Goal: Information Seeking & Learning: Understand process/instructions

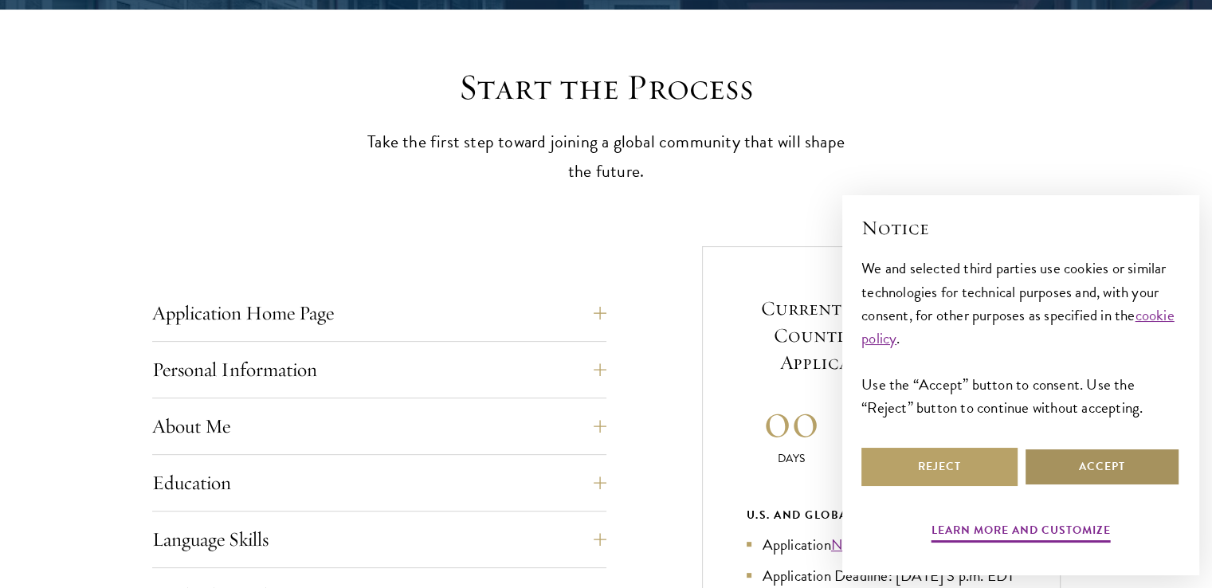
click at [1114, 469] on button "Accept" at bounding box center [1102, 467] width 156 height 38
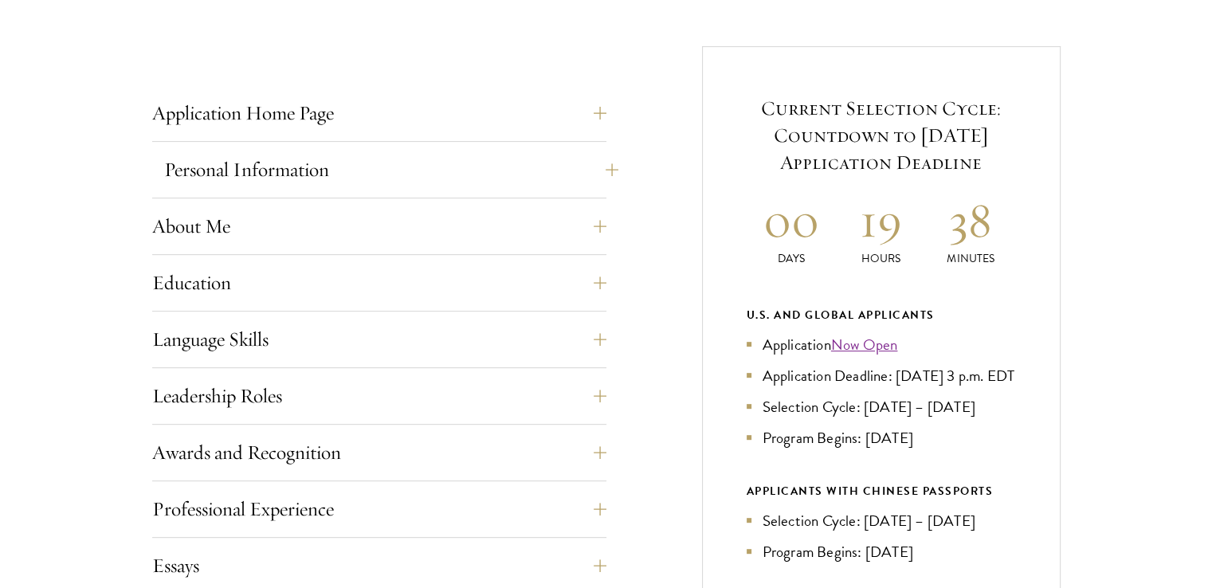
scroll to position [638, 0]
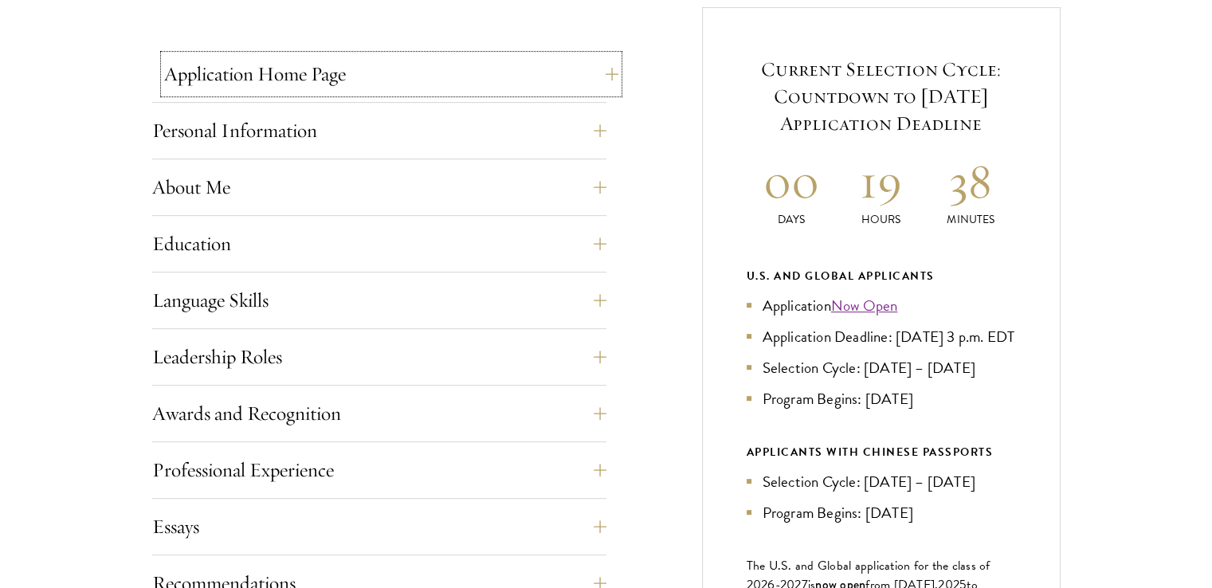
click at [344, 65] on button "Application Home Page" at bounding box center [391, 74] width 454 height 38
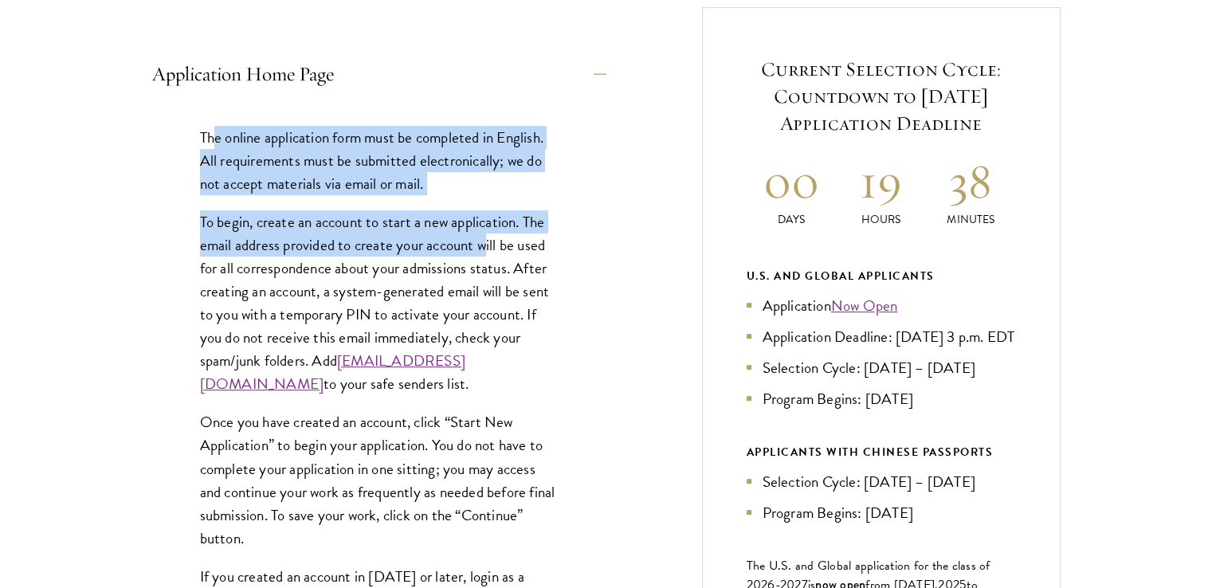
drag, startPoint x: 216, startPoint y: 143, endPoint x: 485, endPoint y: 246, distance: 288.1
click at [485, 246] on div "The online application form must be completed in English. All requirements must…" at bounding box center [379, 446] width 454 height 689
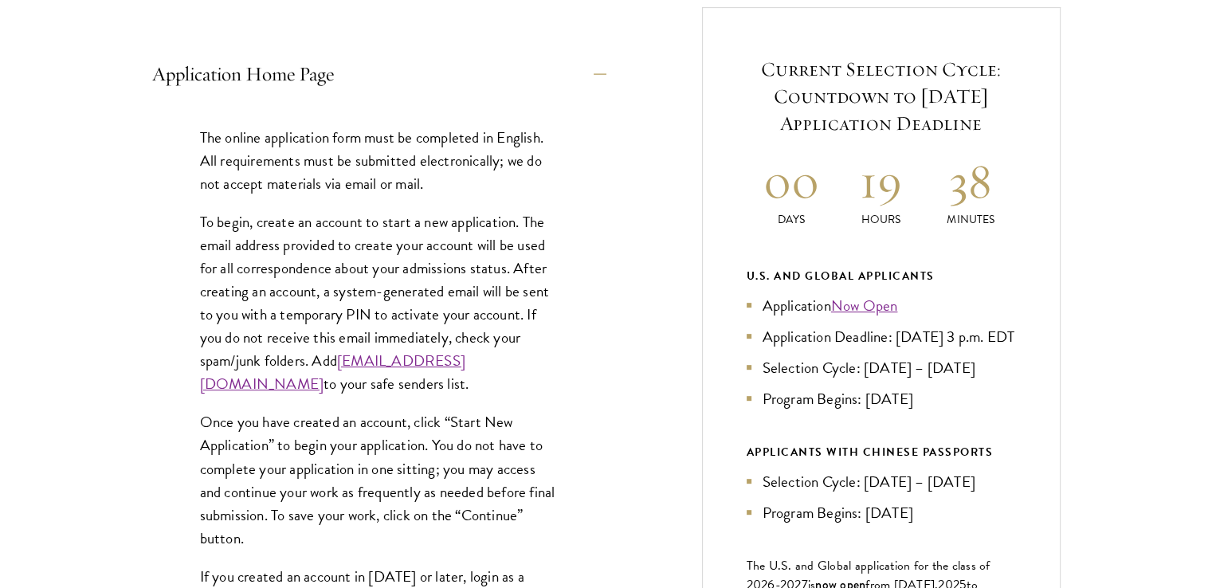
click at [315, 272] on p "To begin, create an account to start a new application. The email address provi…" at bounding box center [379, 303] width 359 height 186
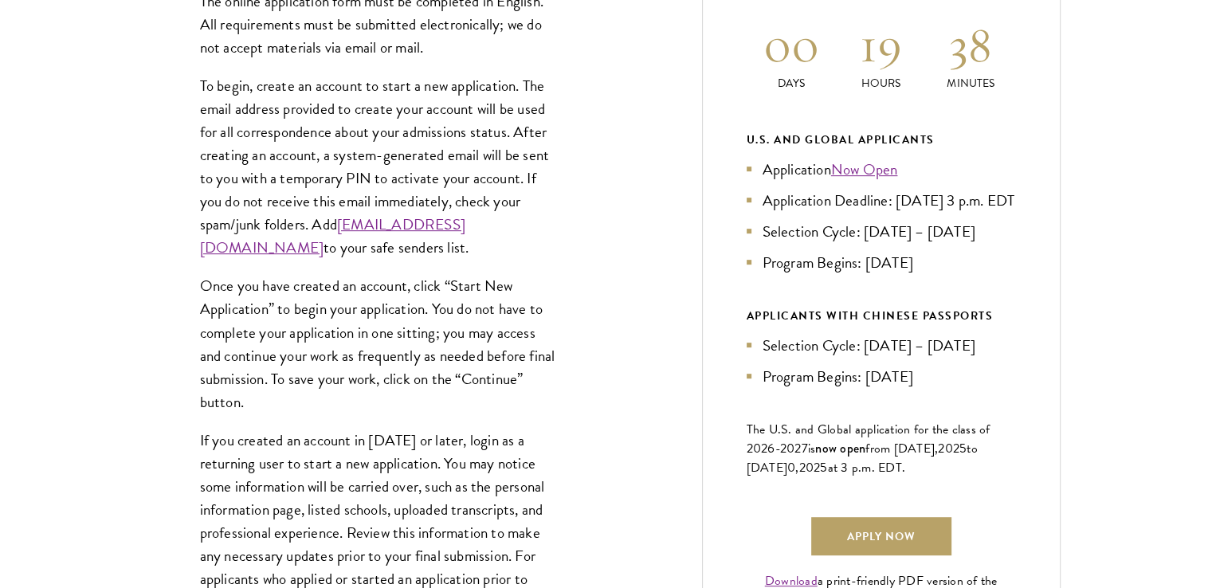
scroll to position [797, 0]
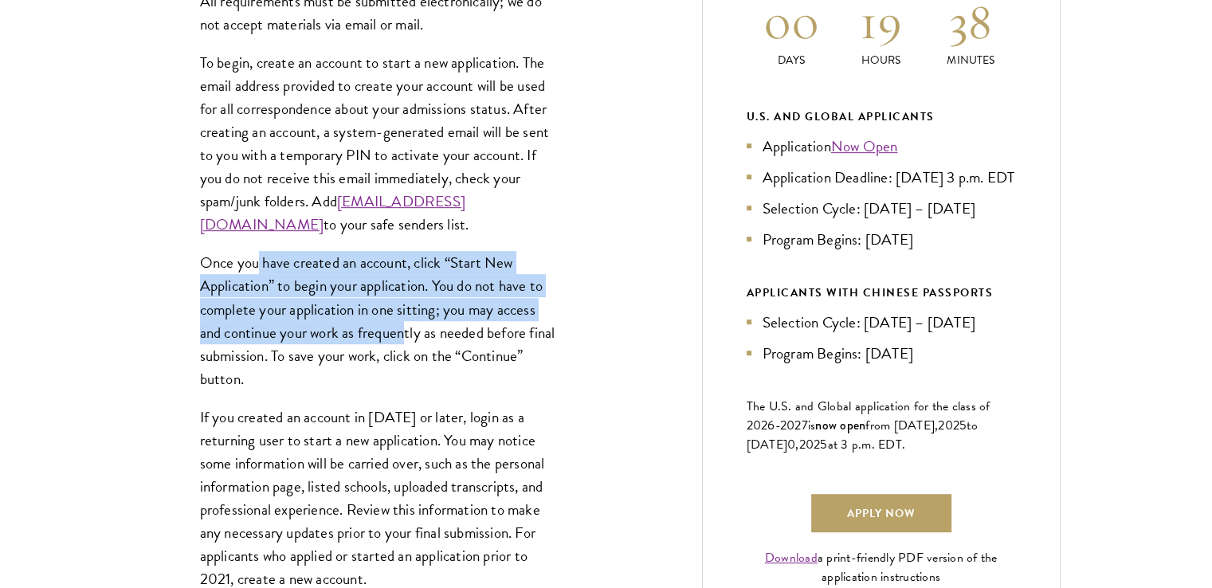
drag, startPoint x: 257, startPoint y: 294, endPoint x: 408, endPoint y: 361, distance: 164.9
click at [408, 361] on p "Once you have created an account, click “Start New Application” to begin your a…" at bounding box center [379, 320] width 359 height 139
click at [408, 362] on p "Once you have created an account, click “Start New Application” to begin your a…" at bounding box center [379, 320] width 359 height 139
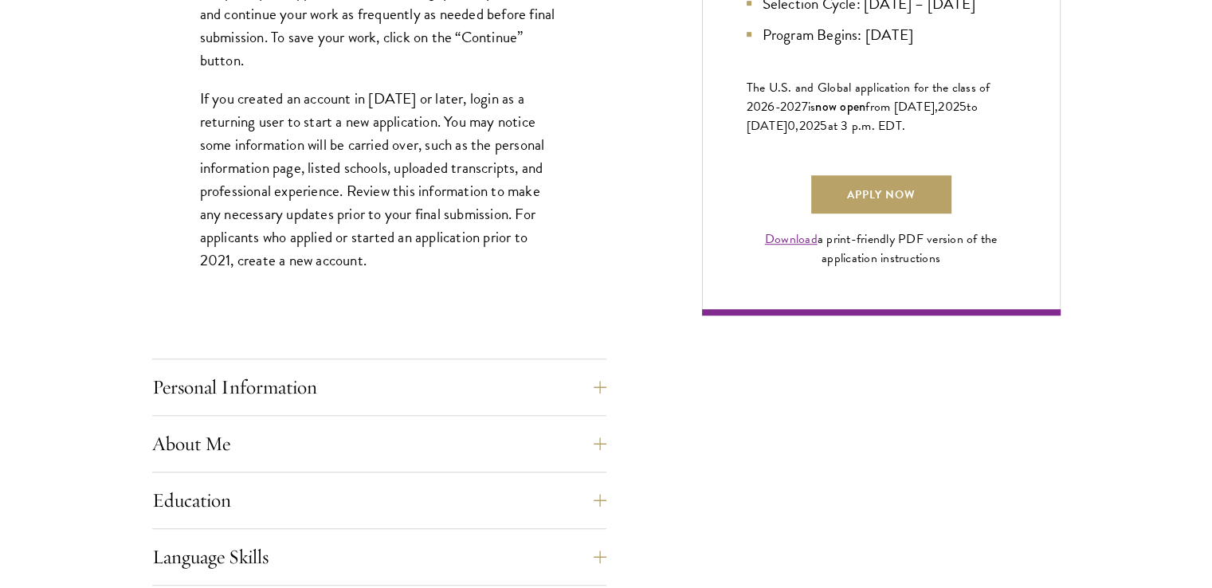
scroll to position [1355, 0]
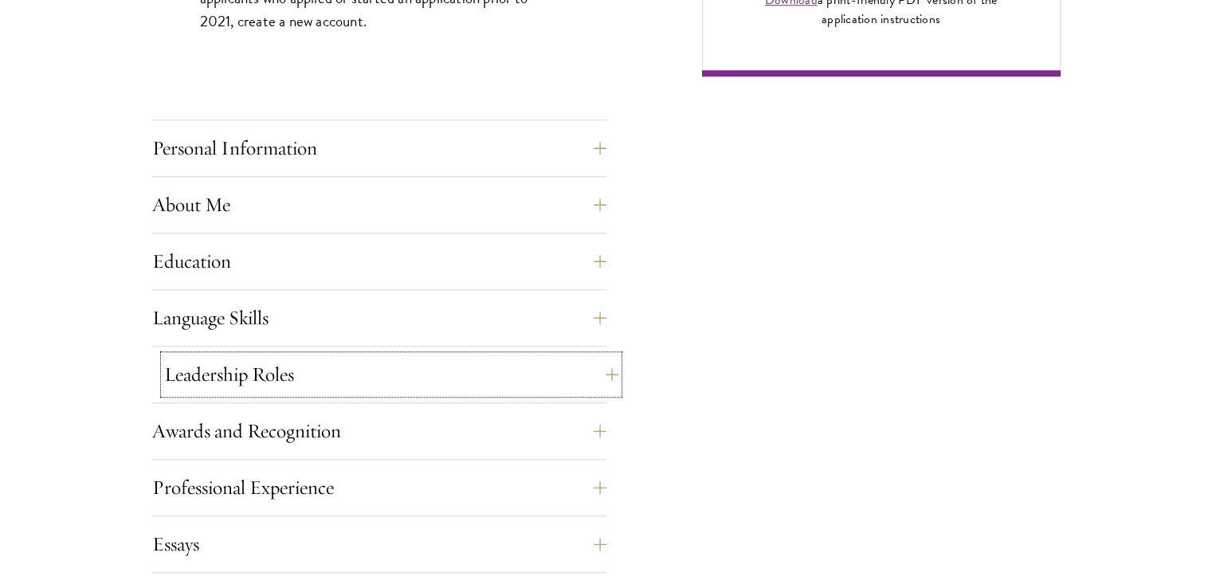
click at [348, 374] on button "Leadership Roles" at bounding box center [391, 375] width 454 height 38
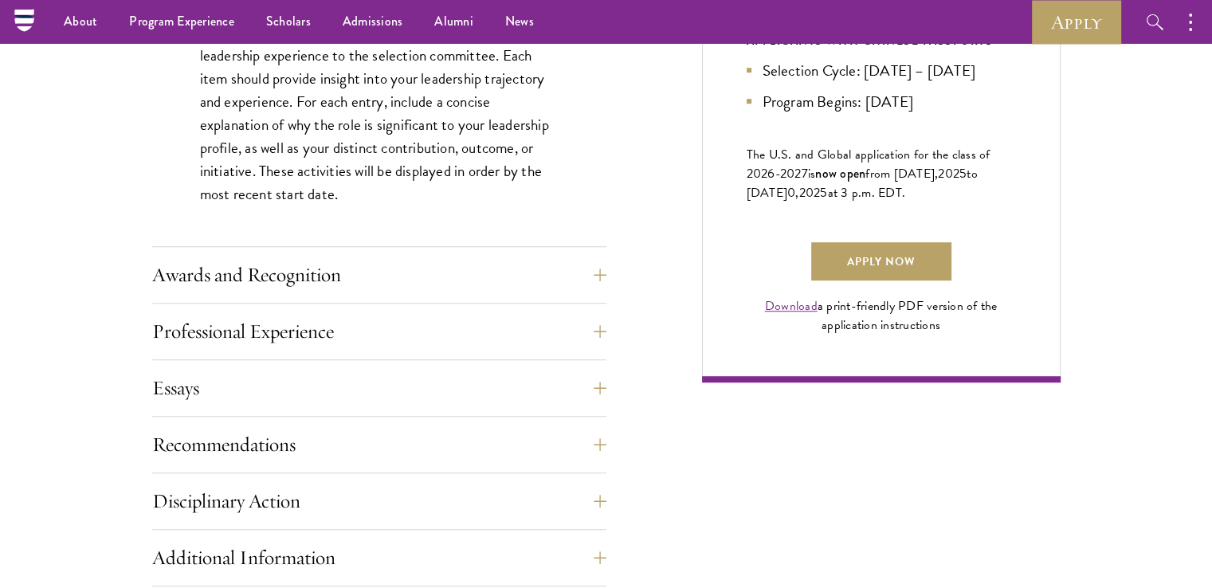
scroll to position [957, 0]
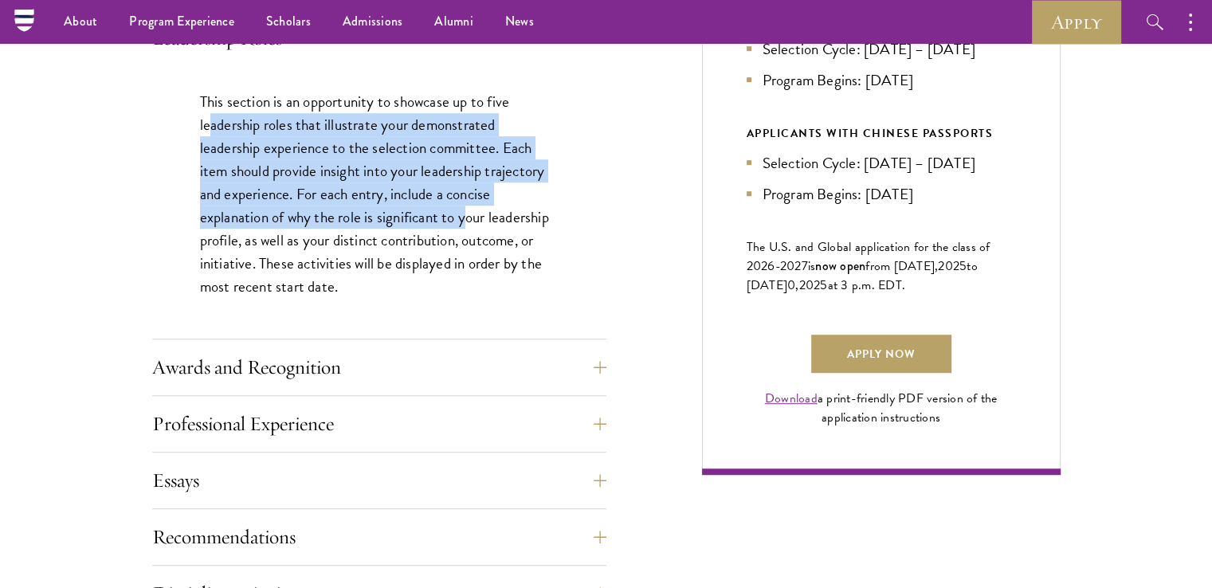
drag, startPoint x: 269, startPoint y: 119, endPoint x: 466, endPoint y: 222, distance: 222.8
click at [466, 222] on p "This section is an opportunity to showcase up to five leadership roles that ill…" at bounding box center [379, 194] width 359 height 209
click at [301, 225] on p "This section is an opportunity to showcase up to five leadership roles that ill…" at bounding box center [379, 194] width 359 height 209
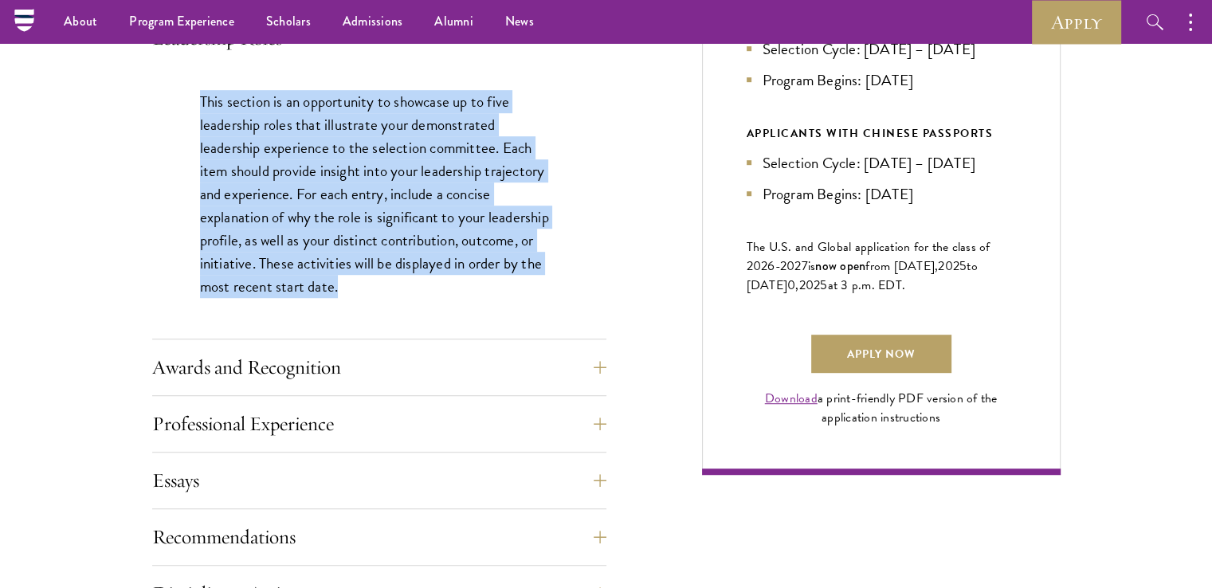
drag, startPoint x: 222, startPoint y: 109, endPoint x: 389, endPoint y: 288, distance: 244.2
click at [389, 288] on div "This section is an opportunity to showcase up to five leadership roles that ill…" at bounding box center [379, 202] width 454 height 273
click at [388, 289] on p "This section is an opportunity to showcase up to five leadership roles that ill…" at bounding box center [379, 194] width 359 height 209
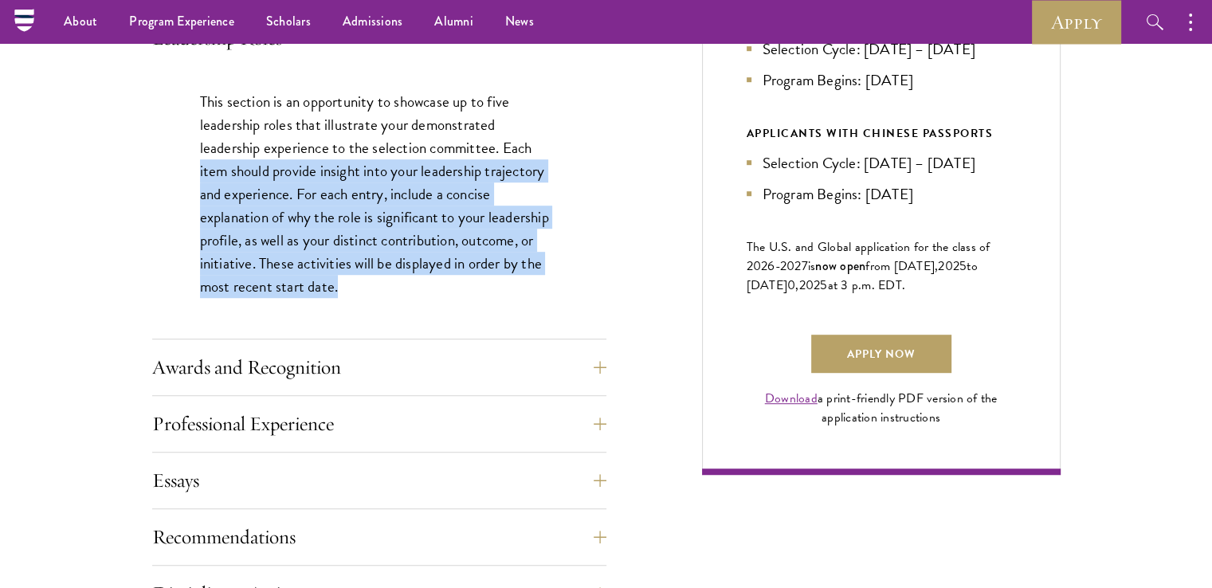
drag, startPoint x: 236, startPoint y: 270, endPoint x: 166, endPoint y: 176, distance: 117.3
click at [166, 176] on div "This section is an opportunity to showcase up to five leadership roles that ill…" at bounding box center [379, 202] width 454 height 273
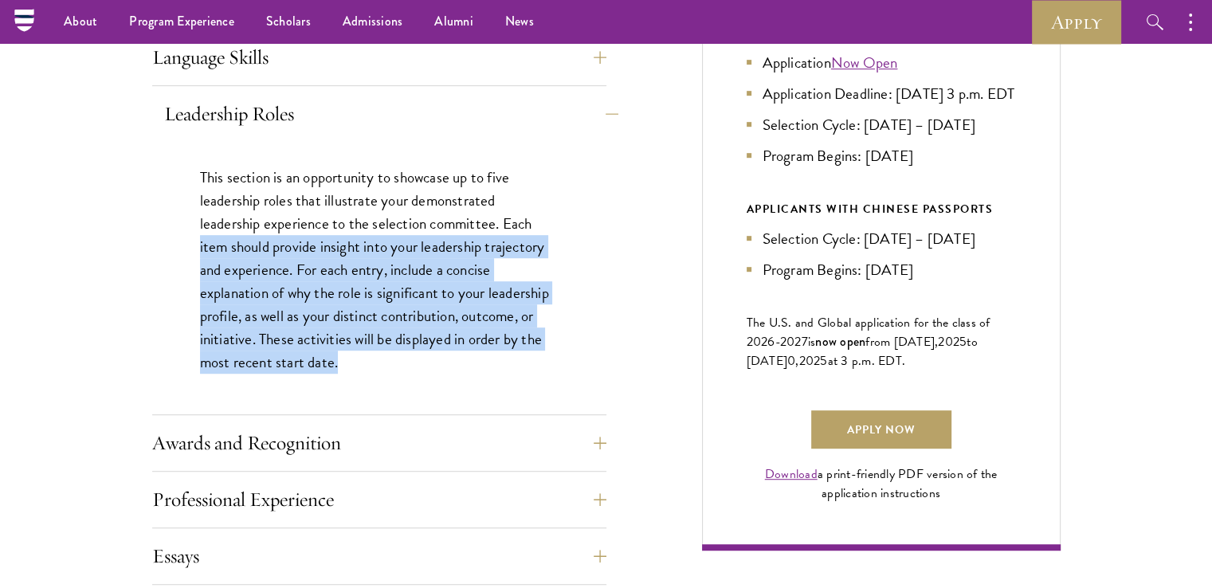
scroll to position [797, 0]
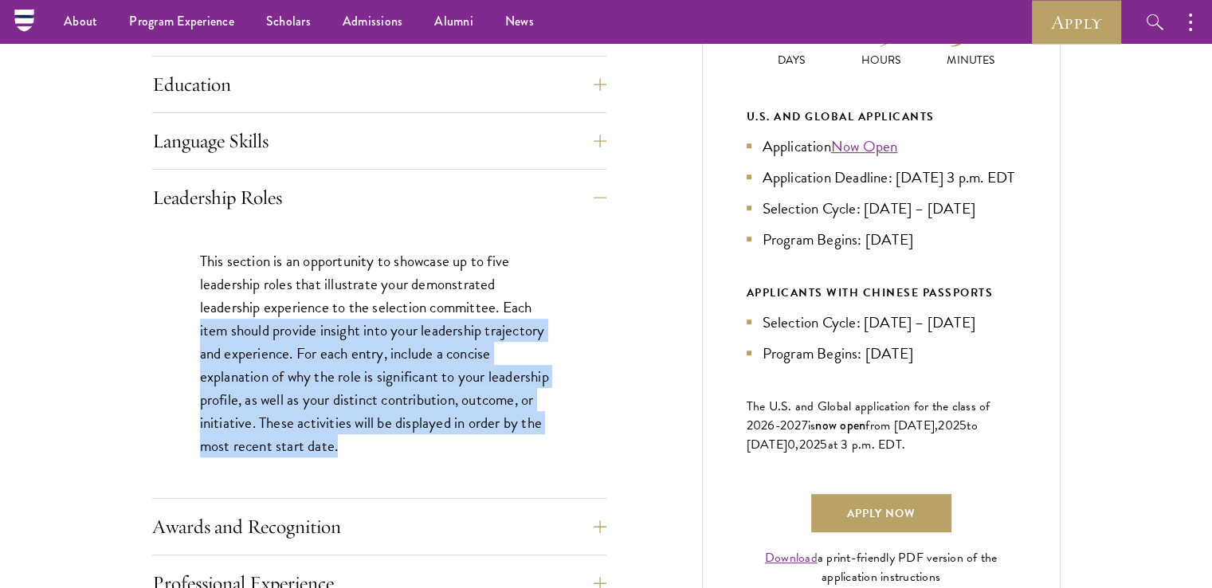
click at [386, 320] on p "This section is an opportunity to showcase up to five leadership roles that ill…" at bounding box center [379, 353] width 359 height 209
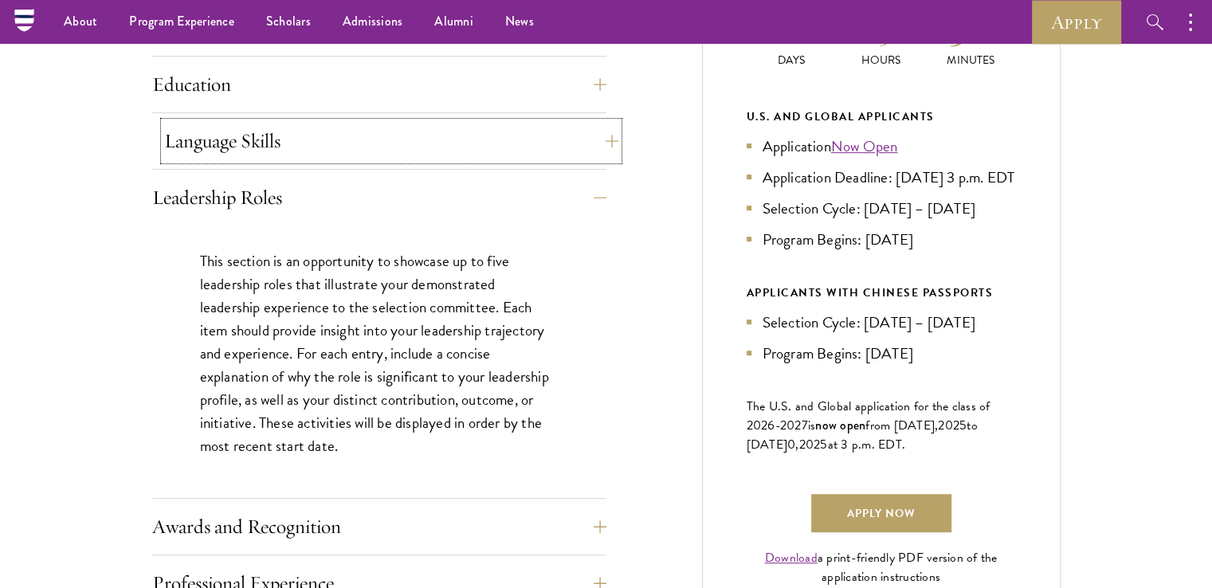
click at [287, 155] on button "Language Skills" at bounding box center [391, 141] width 454 height 38
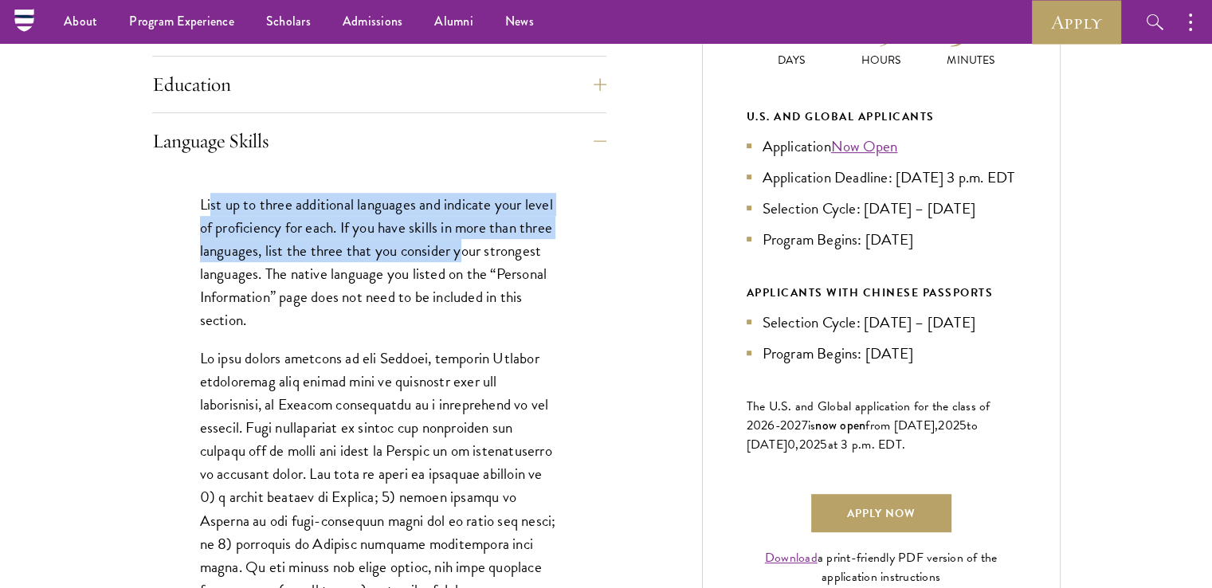
drag, startPoint x: 211, startPoint y: 205, endPoint x: 458, endPoint y: 244, distance: 250.2
click at [458, 244] on p "List up to three additional languages and indicate your level of proficiency fo…" at bounding box center [379, 262] width 359 height 139
click at [449, 244] on p "List up to three additional languages and indicate your level of proficiency fo…" at bounding box center [379, 262] width 359 height 139
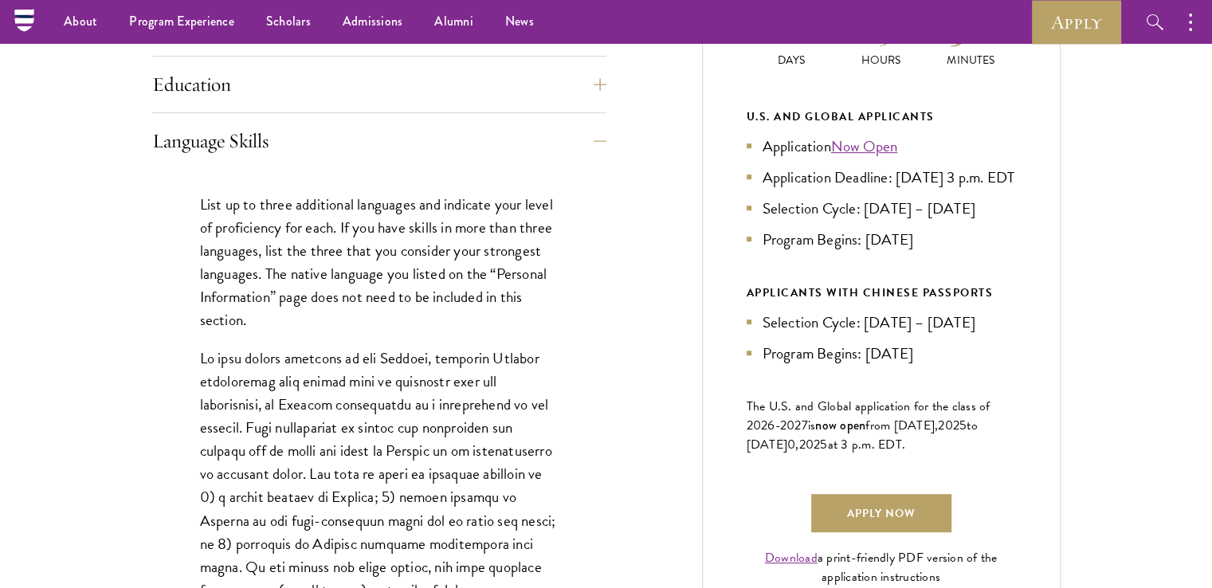
click at [257, 162] on div "Language Skills List up to three additional languages and indicate your level o…" at bounding box center [379, 552] width 454 height 860
click at [253, 150] on button "Language Skills" at bounding box center [391, 141] width 454 height 38
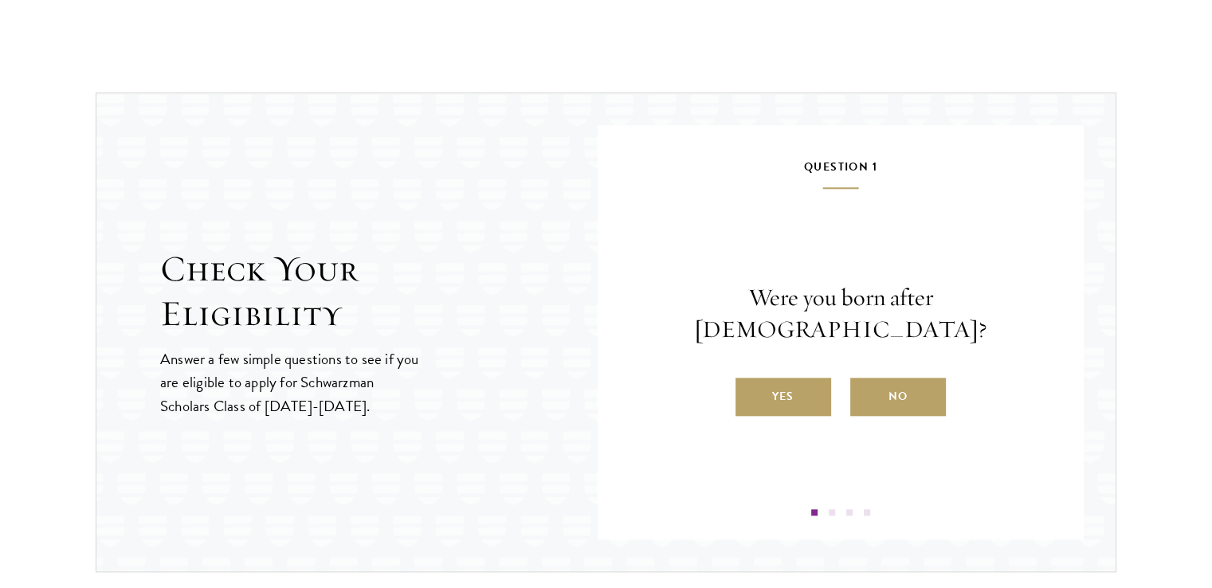
scroll to position [1594, 0]
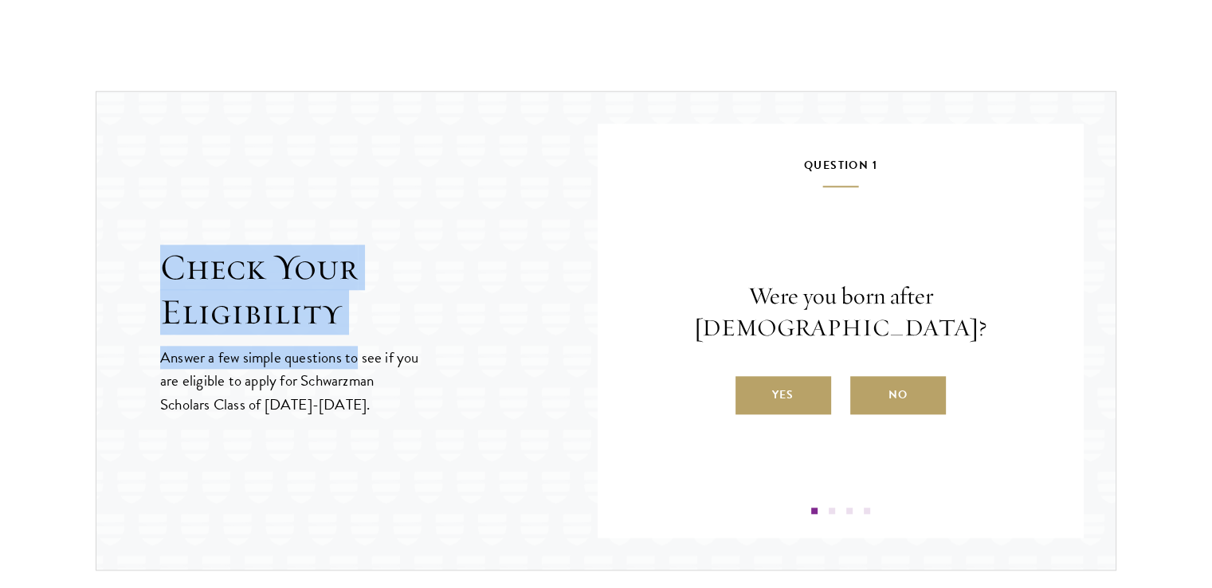
drag, startPoint x: 306, startPoint y: 310, endPoint x: 356, endPoint y: 362, distance: 71.6
click at [356, 362] on header "Check Your Eligibility Answer a few simple questions to see if you are eligible…" at bounding box center [379, 331] width 438 height 171
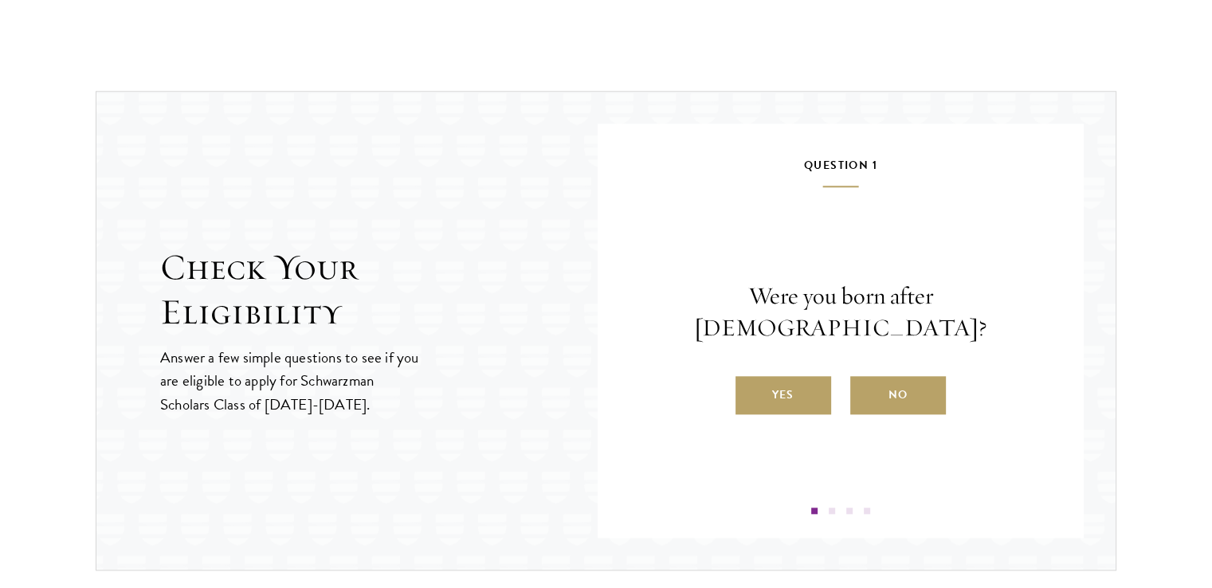
click at [329, 379] on p "Answer a few simple questions to see if you are eligible to apply for Schwarzma…" at bounding box center [290, 380] width 261 height 69
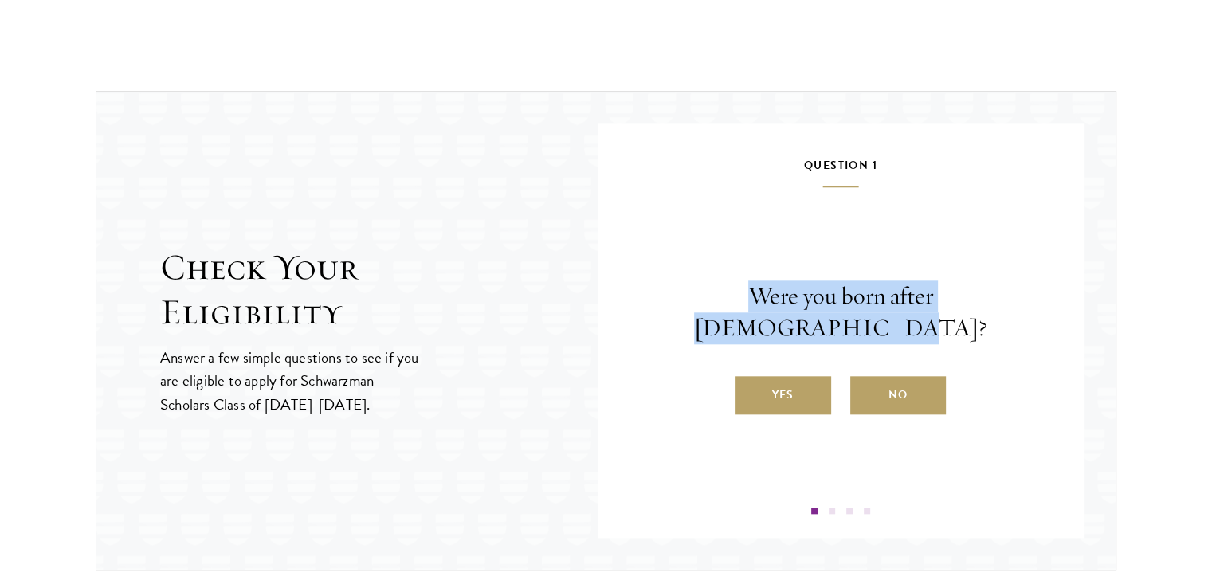
drag, startPoint x: 686, startPoint y: 316, endPoint x: 1063, endPoint y: 308, distance: 377.1
click at [1063, 308] on div "Question 1 Were you born after [DEMOGRAPHIC_DATA]? Yes No Question 2 Will you h…" at bounding box center [841, 331] width 486 height 415
click at [937, 318] on p "Were you born after [DEMOGRAPHIC_DATA]?" at bounding box center [841, 313] width 391 height 64
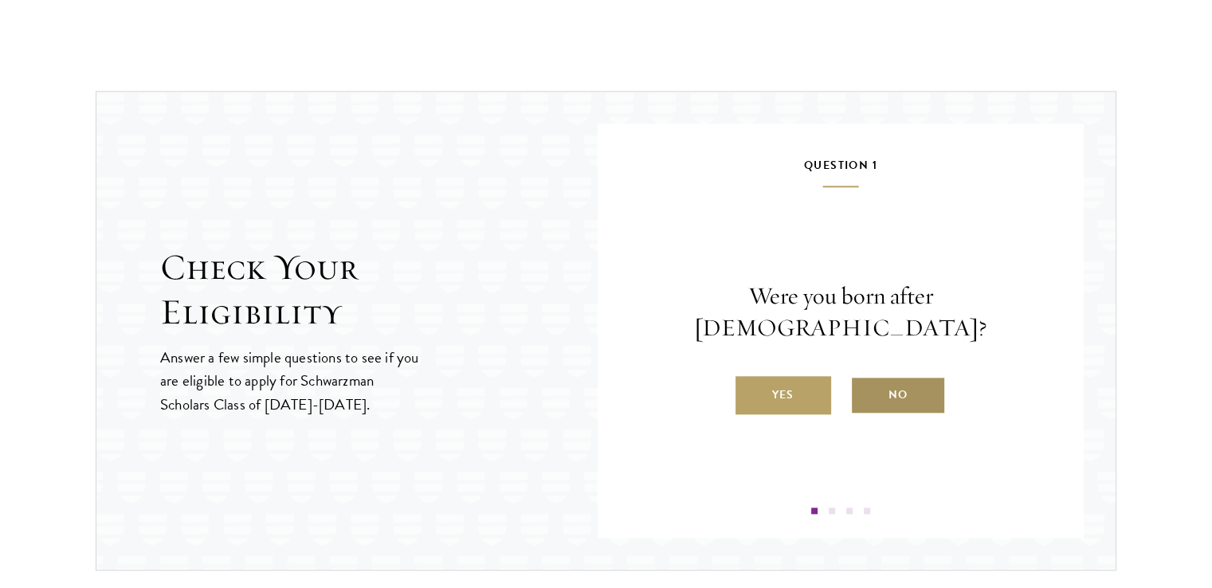
click at [901, 378] on label "No" at bounding box center [899, 395] width 96 height 38
click at [865, 378] on input "No" at bounding box center [858, 385] width 14 height 14
radio input "true"
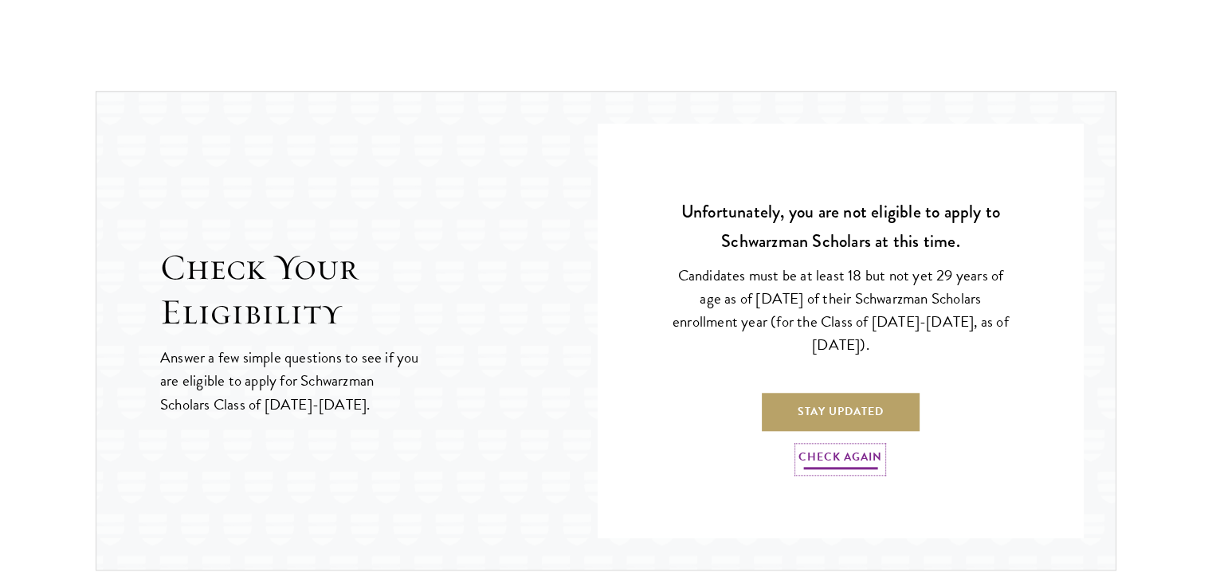
click at [861, 462] on link "Check Again" at bounding box center [841, 459] width 84 height 25
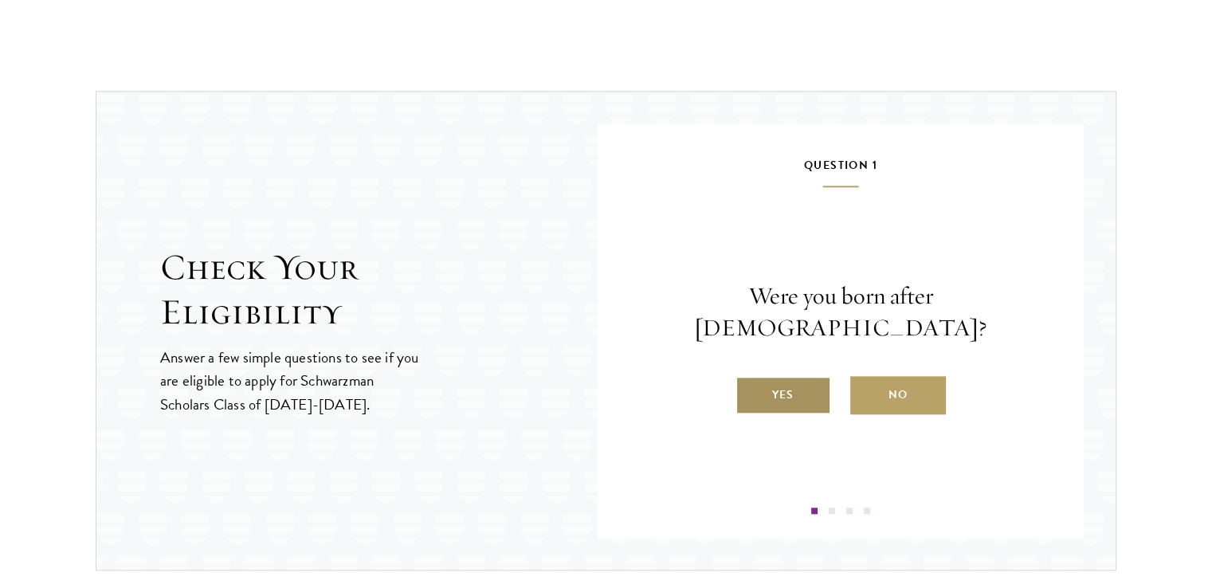
click at [808, 384] on label "Yes" at bounding box center [784, 395] width 96 height 38
click at [750, 384] on input "Yes" at bounding box center [743, 385] width 14 height 14
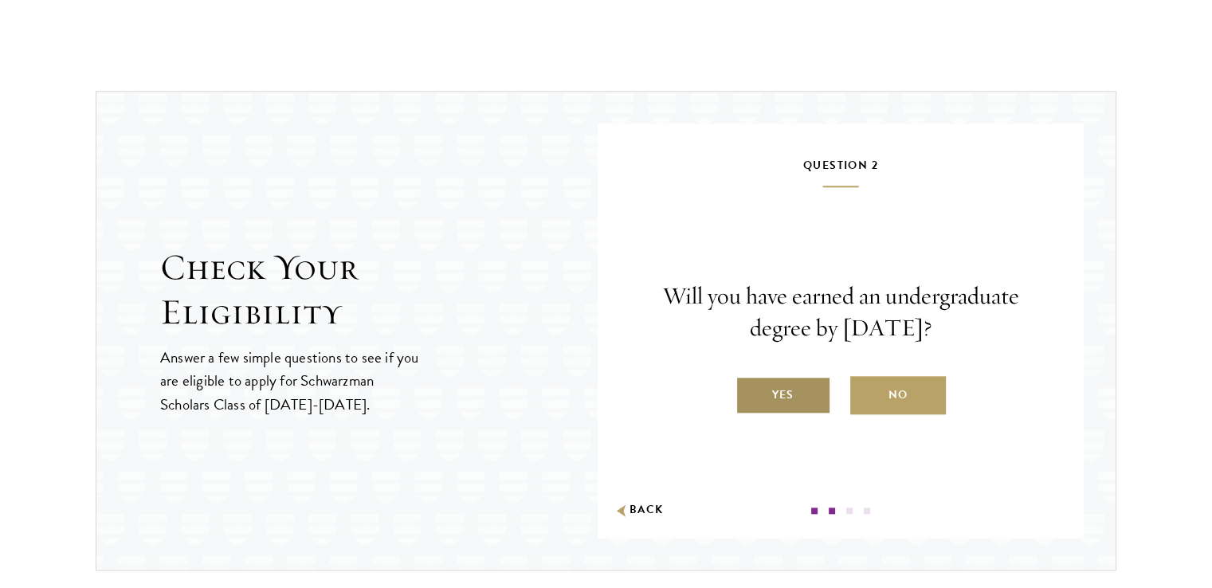
click at [815, 398] on label "Yes" at bounding box center [784, 395] width 96 height 38
click at [750, 392] on input "Yes" at bounding box center [743, 385] width 14 height 14
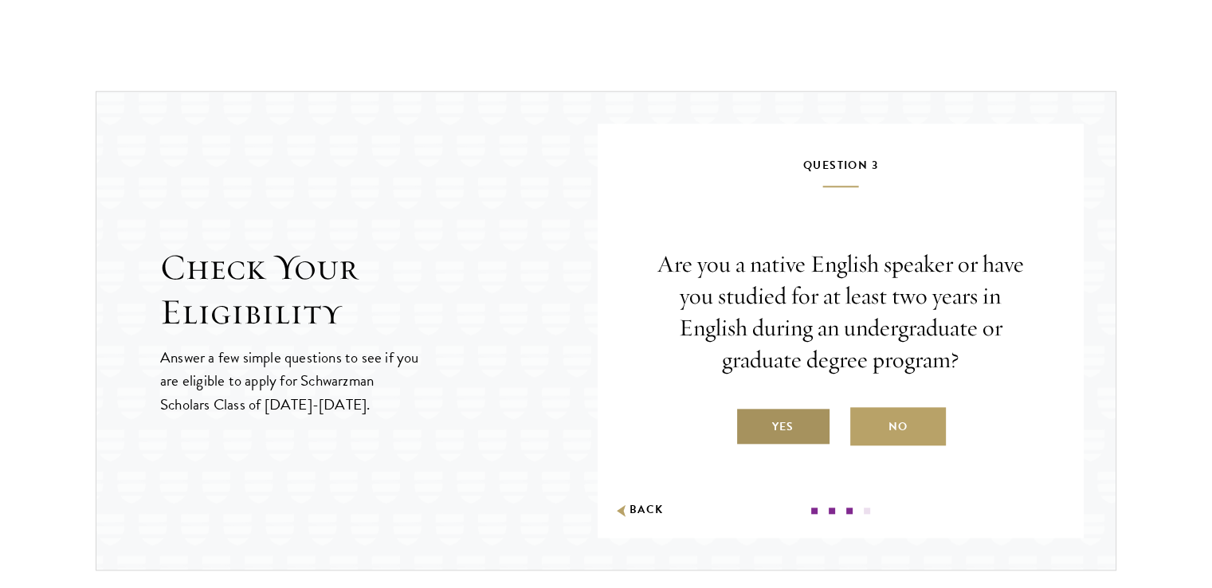
click at [807, 422] on label "Yes" at bounding box center [784, 426] width 96 height 38
click at [750, 422] on input "Yes" at bounding box center [743, 417] width 14 height 14
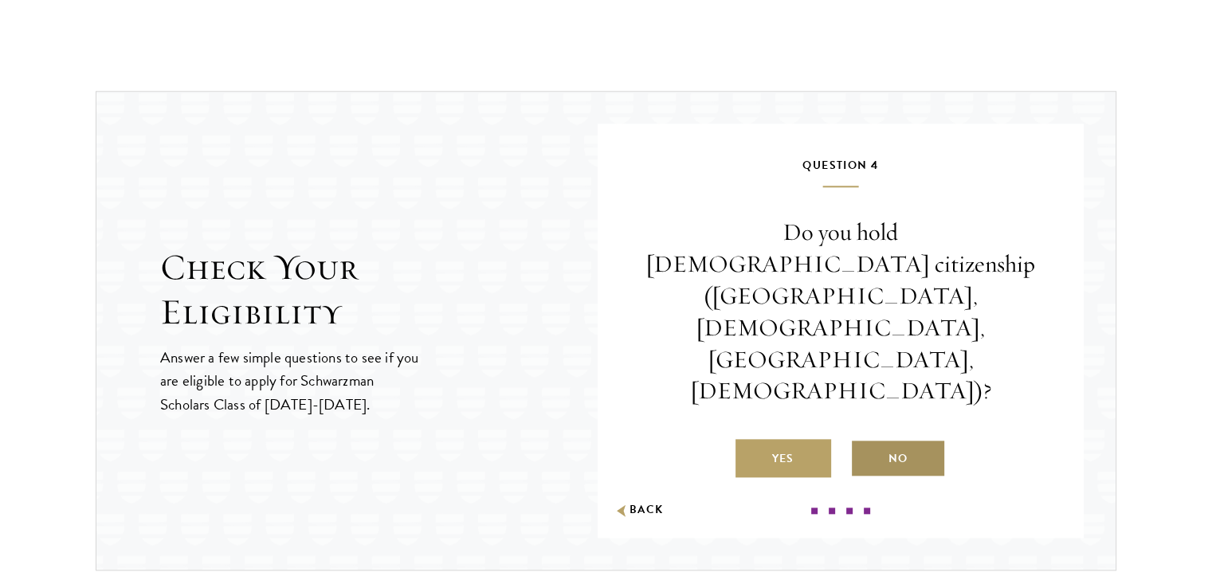
click at [905, 439] on label "No" at bounding box center [899, 458] width 96 height 38
click at [865, 442] on input "No" at bounding box center [858, 449] width 14 height 14
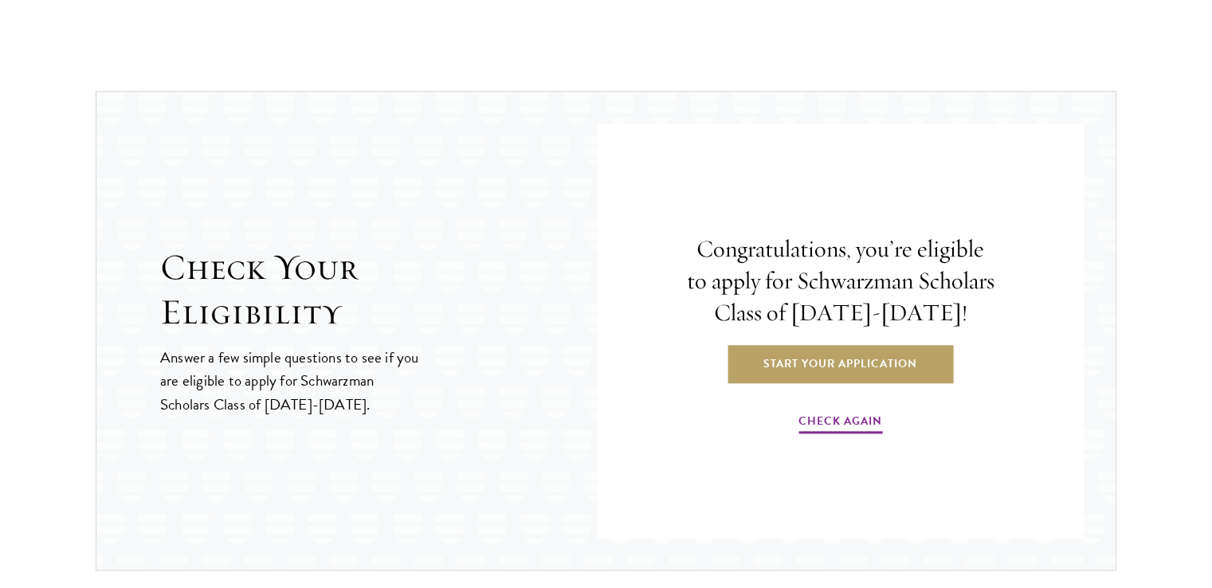
click at [376, 291] on h2 "Check Your Eligibility" at bounding box center [379, 290] width 438 height 89
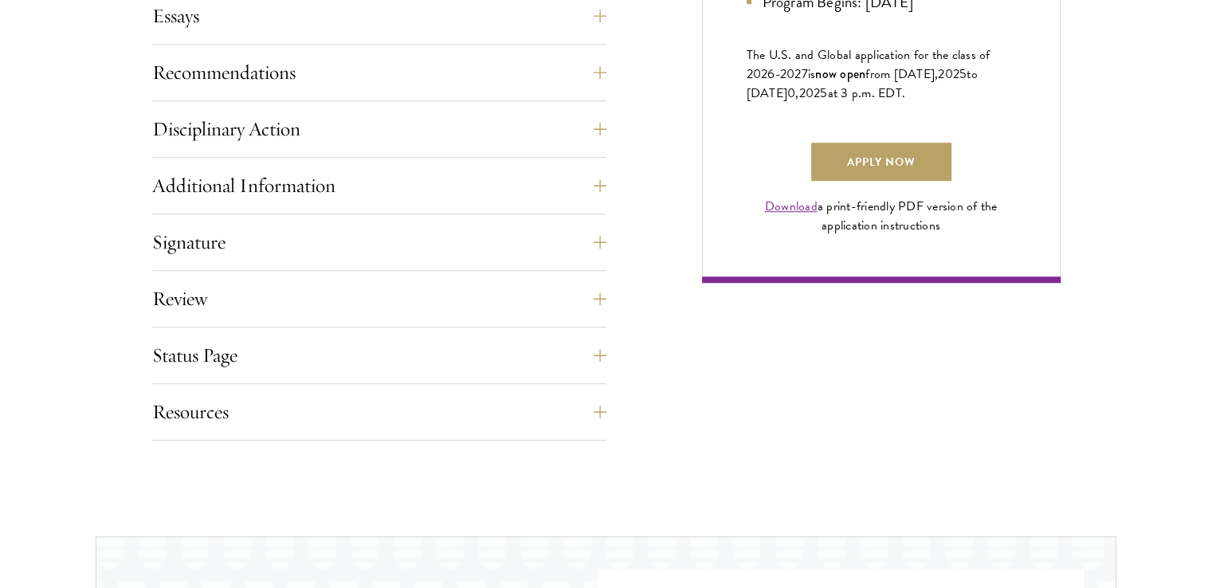
scroll to position [1355, 0]
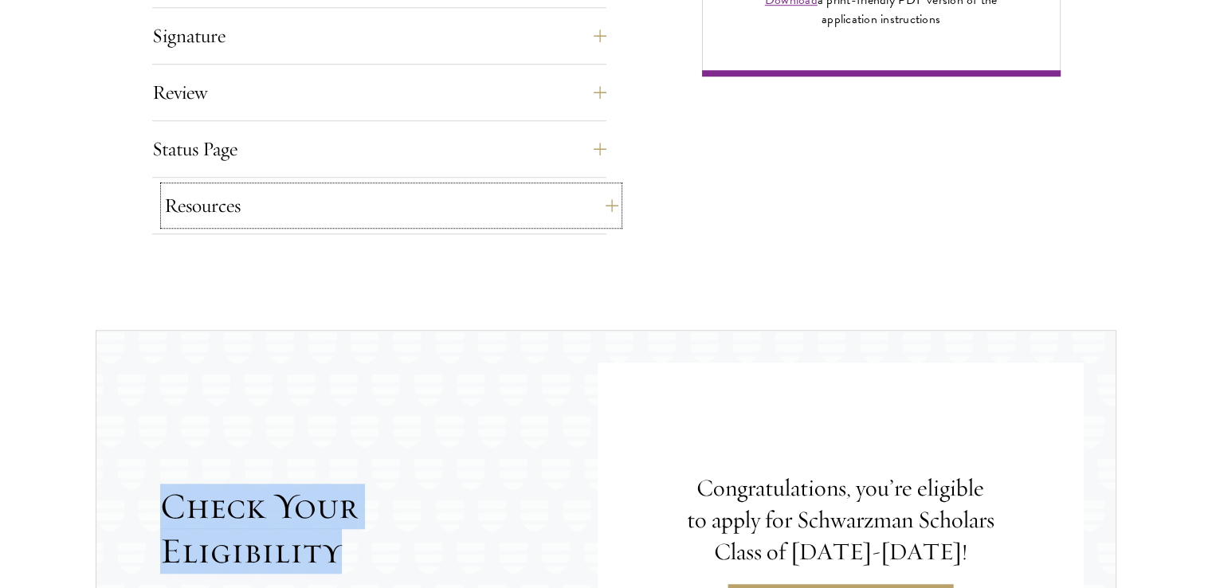
click at [233, 191] on button "Resources" at bounding box center [391, 206] width 454 height 38
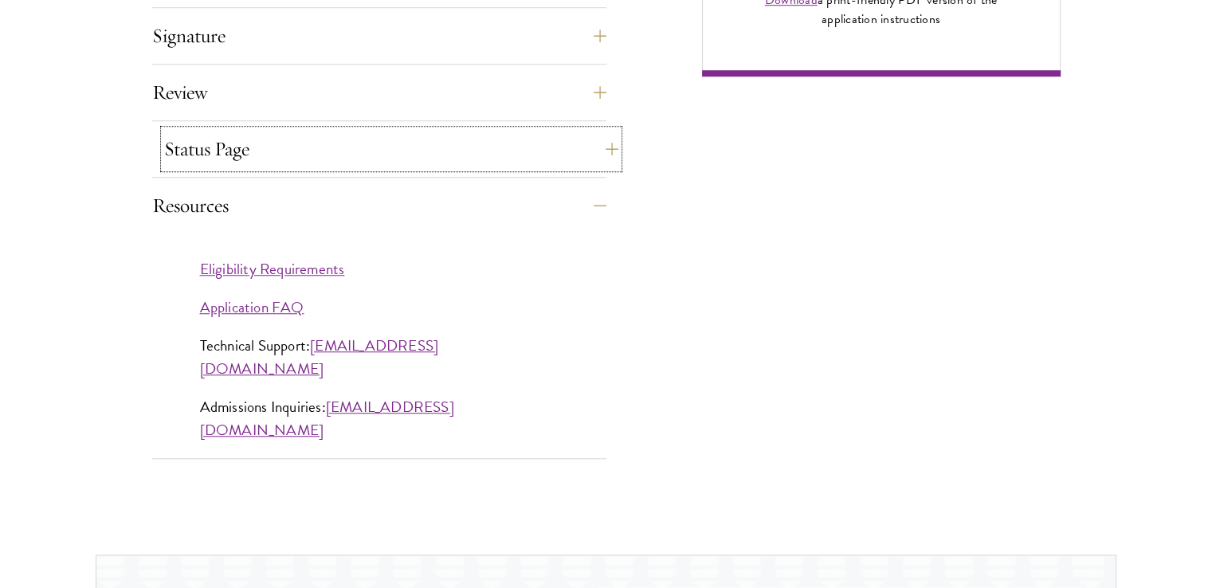
click at [202, 133] on button "Status Page" at bounding box center [391, 149] width 454 height 38
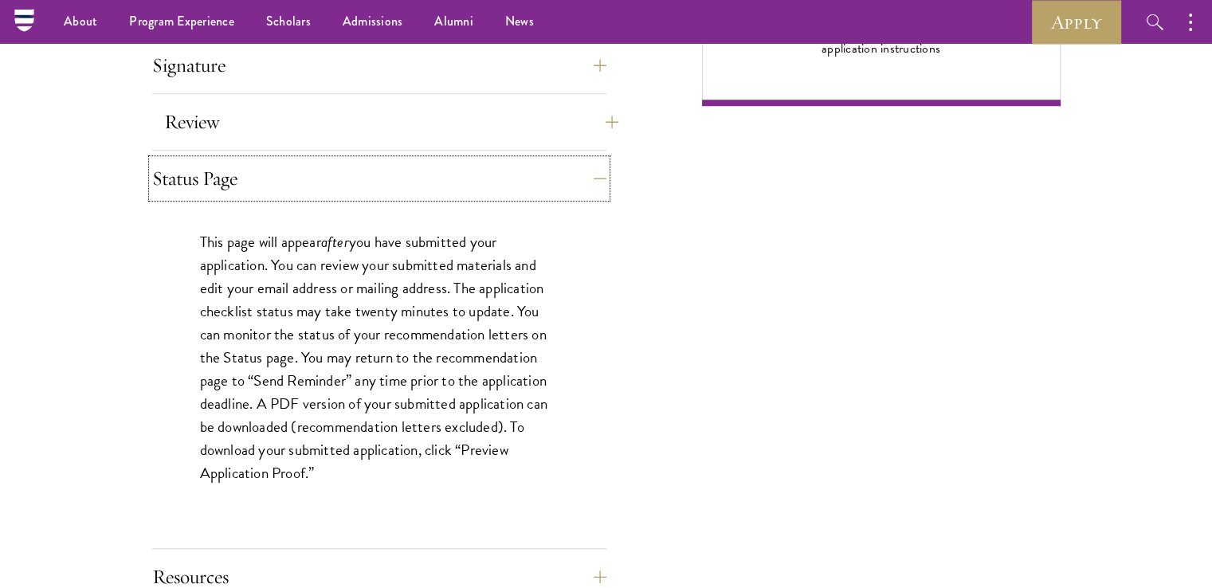
scroll to position [1275, 0]
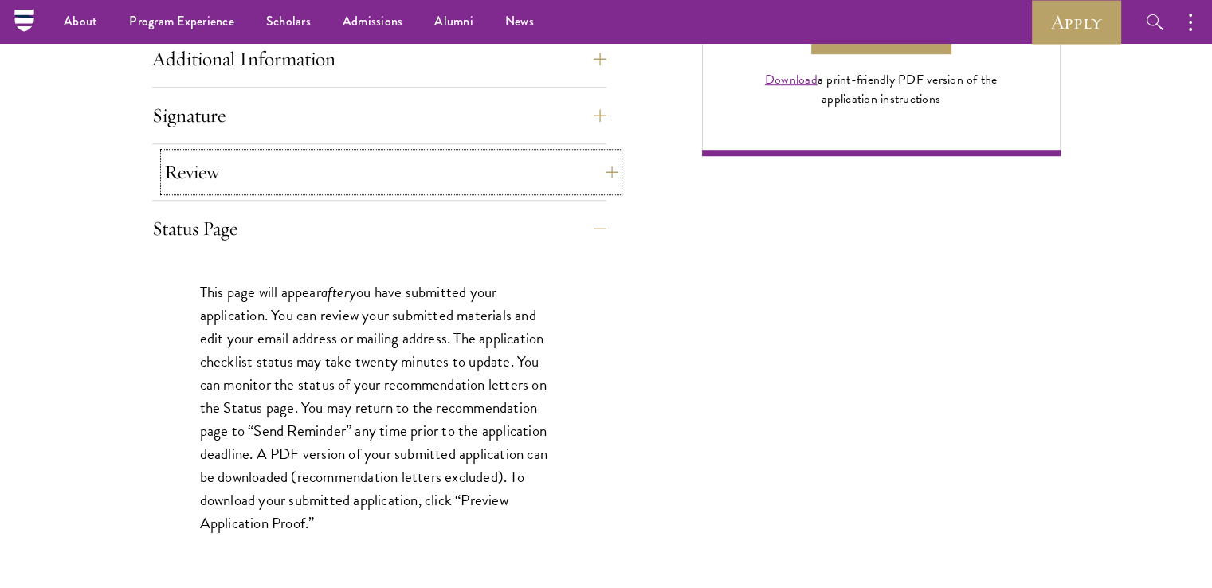
click at [341, 156] on button "Review" at bounding box center [391, 172] width 454 height 38
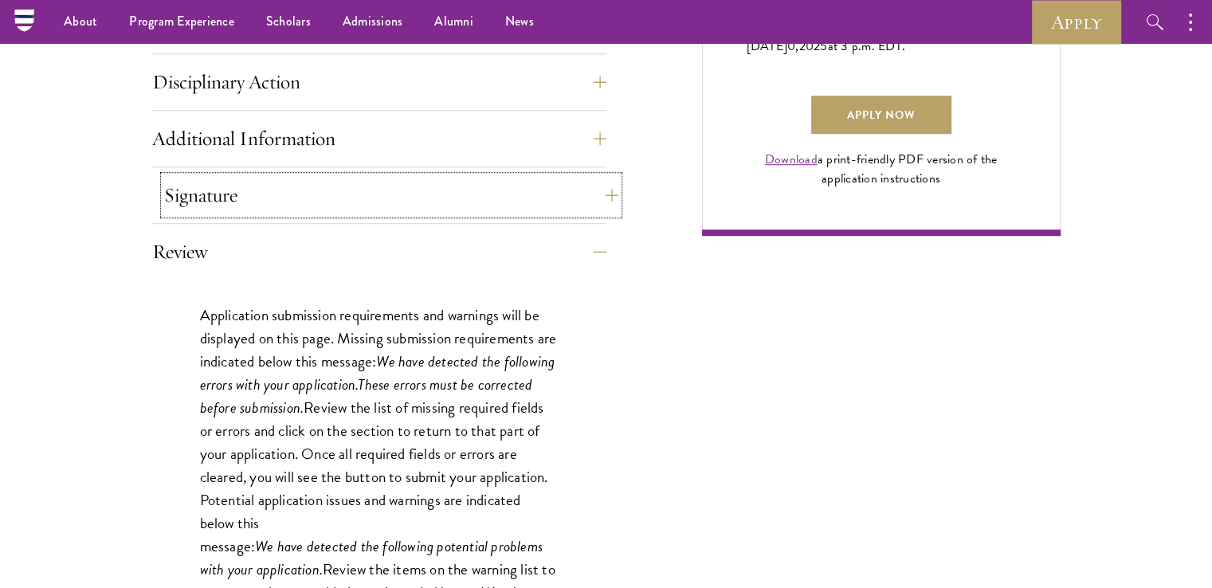
click at [256, 211] on button "Signature" at bounding box center [391, 195] width 454 height 38
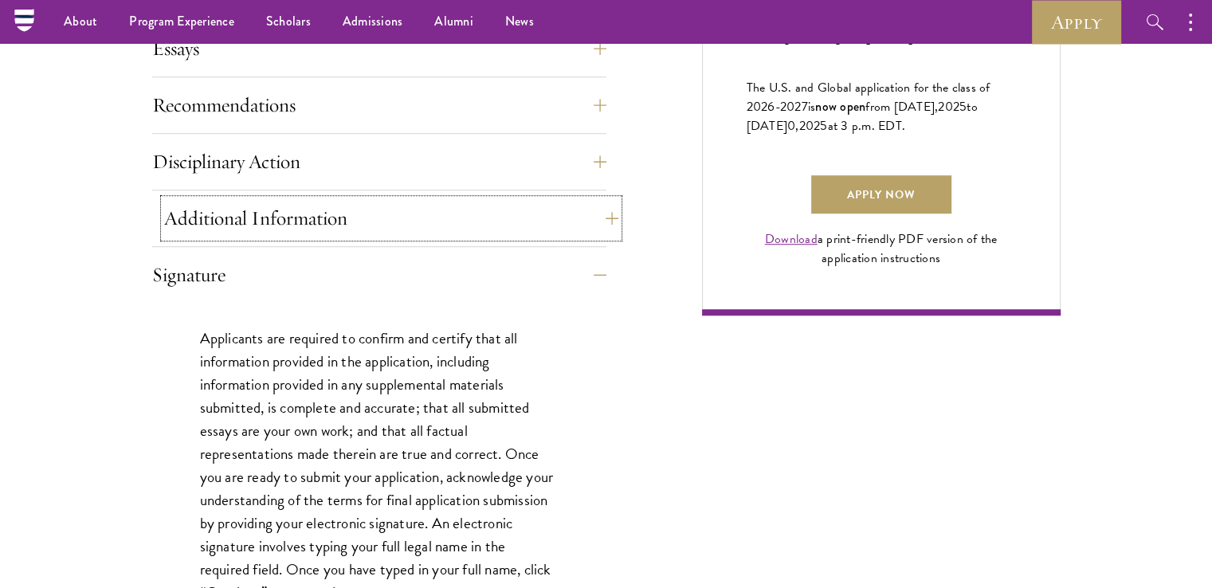
click at [287, 210] on button "Additional Information" at bounding box center [391, 218] width 454 height 38
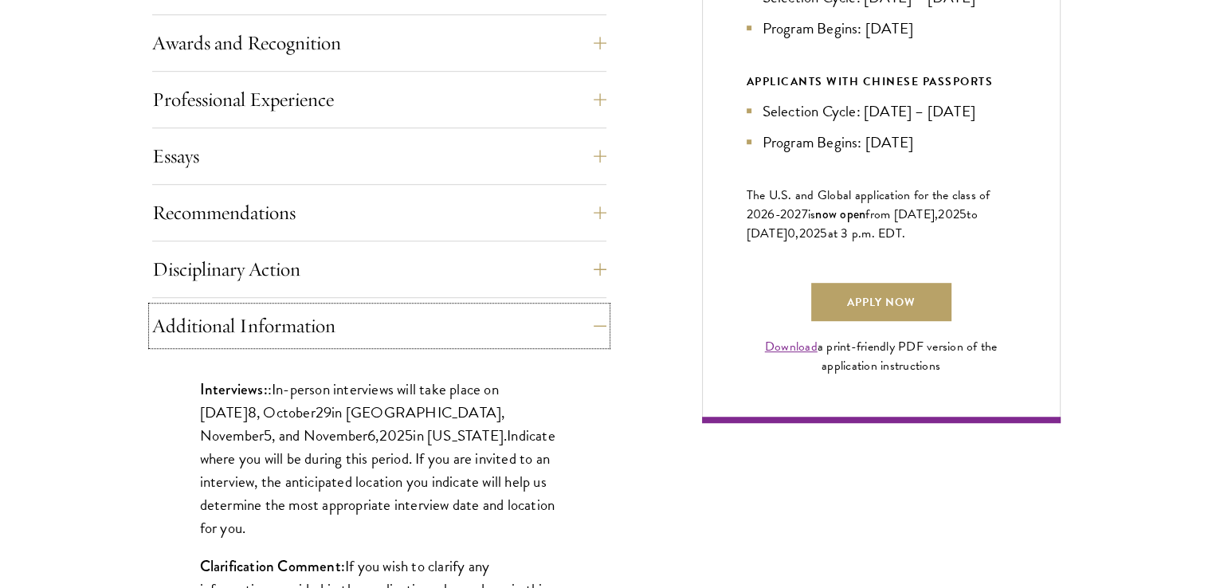
scroll to position [1036, 0]
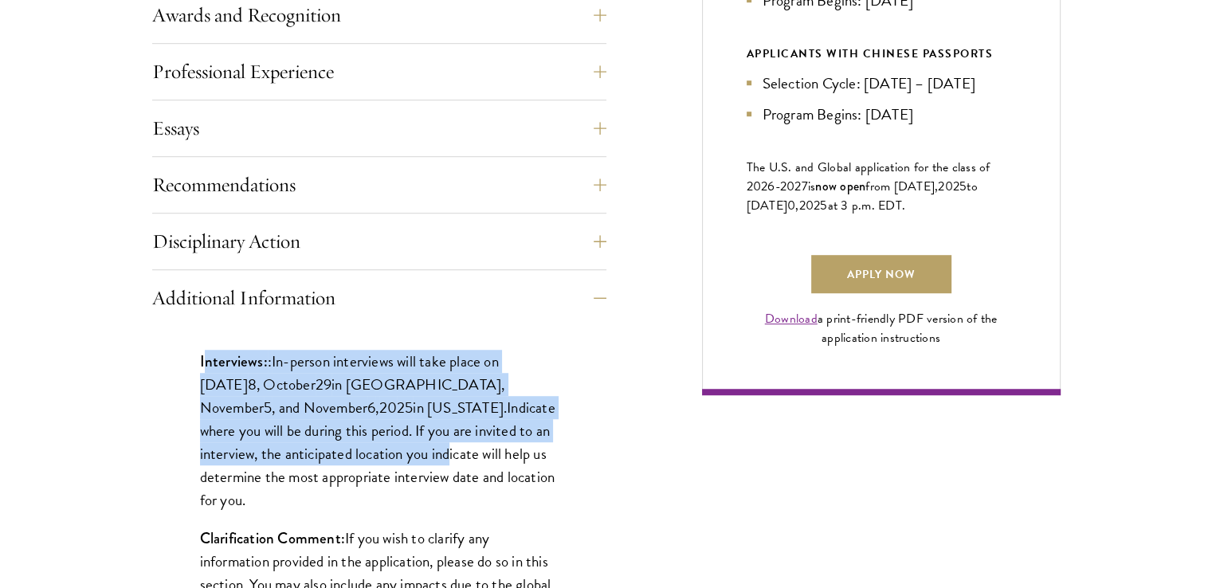
drag, startPoint x: 207, startPoint y: 367, endPoint x: 359, endPoint y: 467, distance: 181.3
click at [359, 467] on p "Interviews: : In-person interviews will take place on [DATE] 8 , [DATE] in [GEO…" at bounding box center [379, 431] width 359 height 162
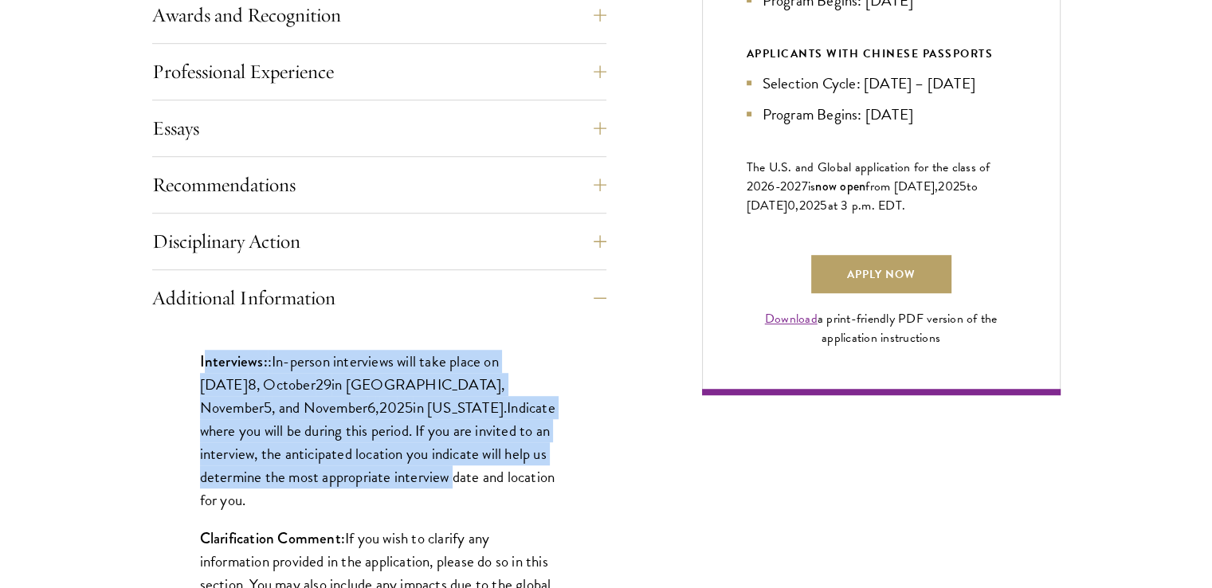
click at [358, 466] on p "Interviews: : In-person interviews will take place on [DATE] 8 , [DATE] in [GEO…" at bounding box center [379, 431] width 359 height 162
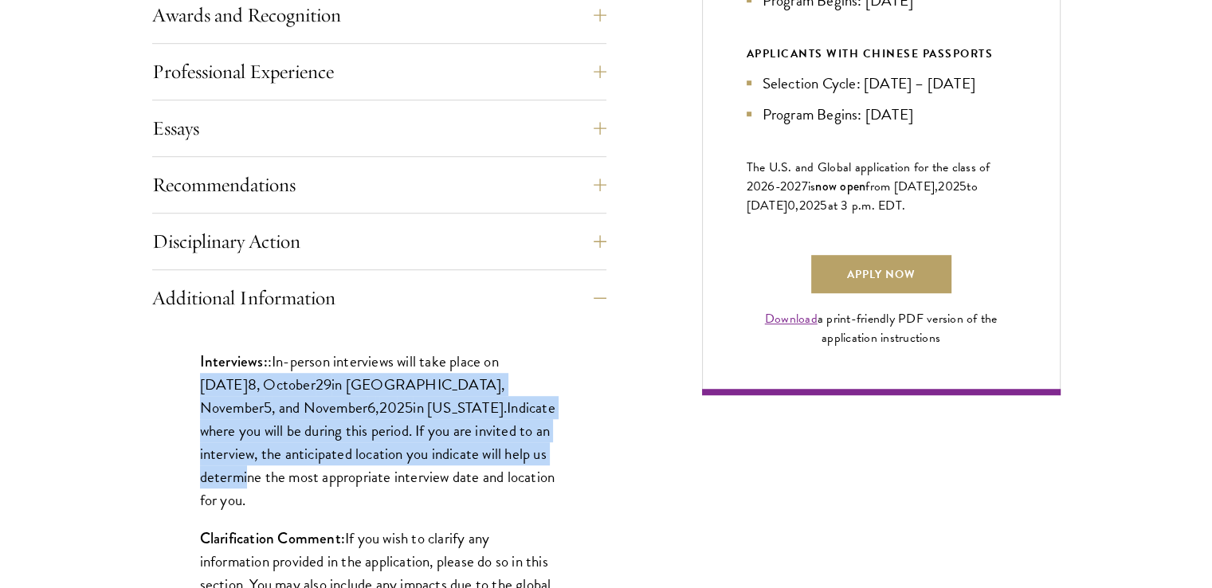
drag, startPoint x: 362, startPoint y: 382, endPoint x: 509, endPoint y: 459, distance: 166.5
click at [509, 459] on div "Interviews: : In-person interviews will take place on [DATE] 8 , [DATE] in [GEO…" at bounding box center [379, 593] width 454 height 534
click at [509, 459] on p "Interviews: : In-person interviews will take place on [DATE] 8 , [DATE] in [GEO…" at bounding box center [379, 431] width 359 height 162
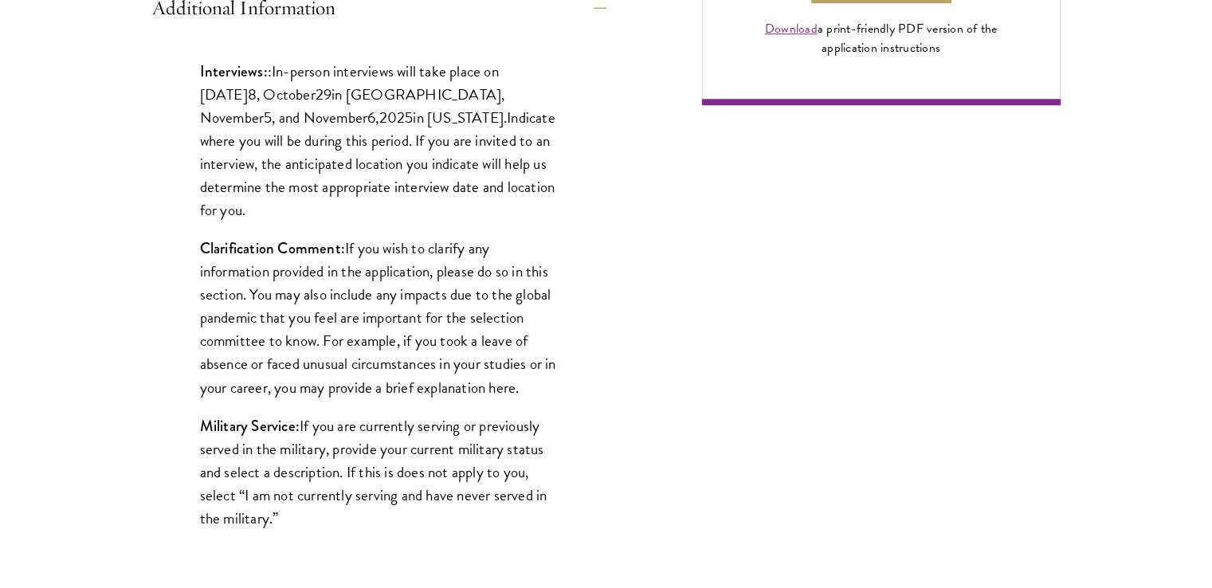
scroll to position [1355, 0]
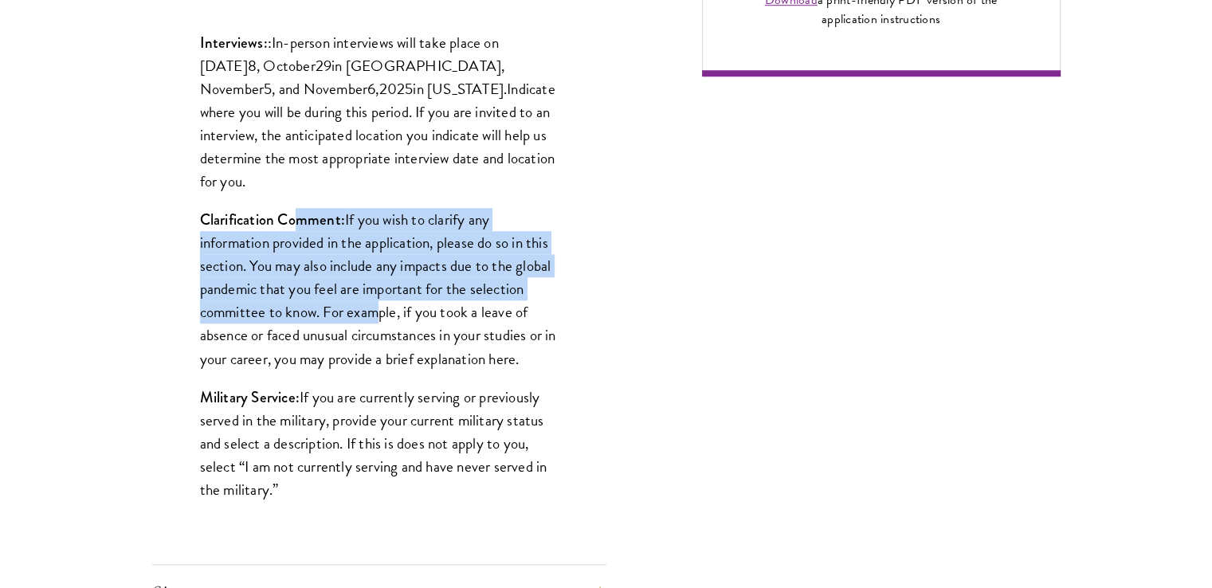
drag, startPoint x: 299, startPoint y: 170, endPoint x: 371, endPoint y: 295, distance: 144.6
click at [371, 295] on div "Interviews: : In-person interviews will take place on [DATE] 8 , [DATE] in [GEO…" at bounding box center [379, 274] width 454 height 534
click at [371, 295] on p "Clarification Comment: If you wish to clarify any information provided in the a…" at bounding box center [379, 289] width 359 height 162
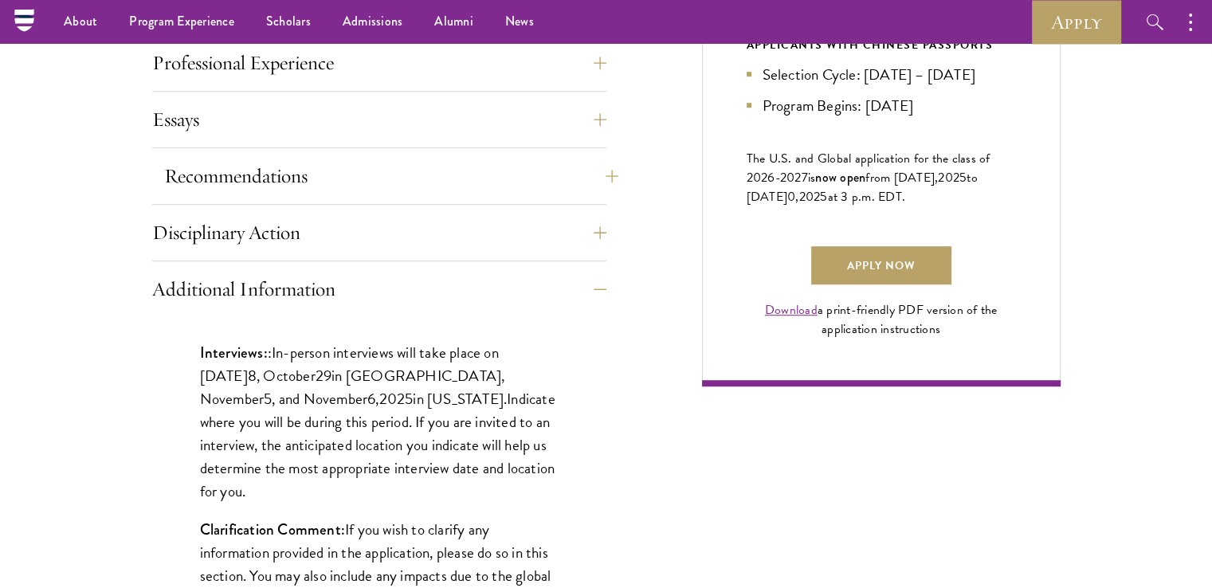
scroll to position [957, 0]
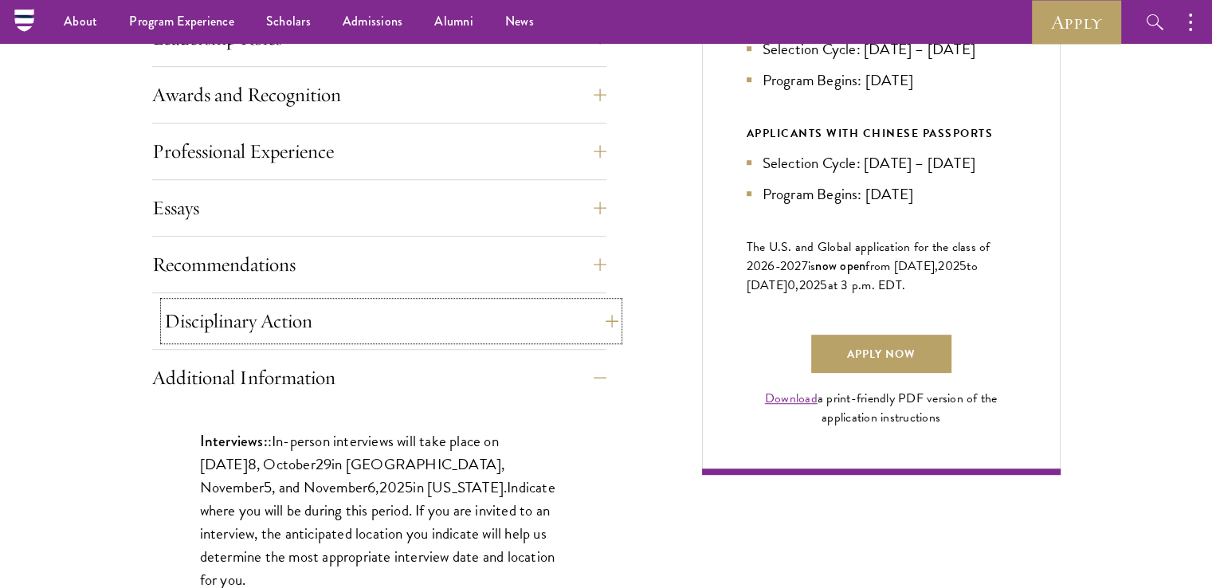
click at [196, 336] on button "Disciplinary Action" at bounding box center [391, 321] width 454 height 38
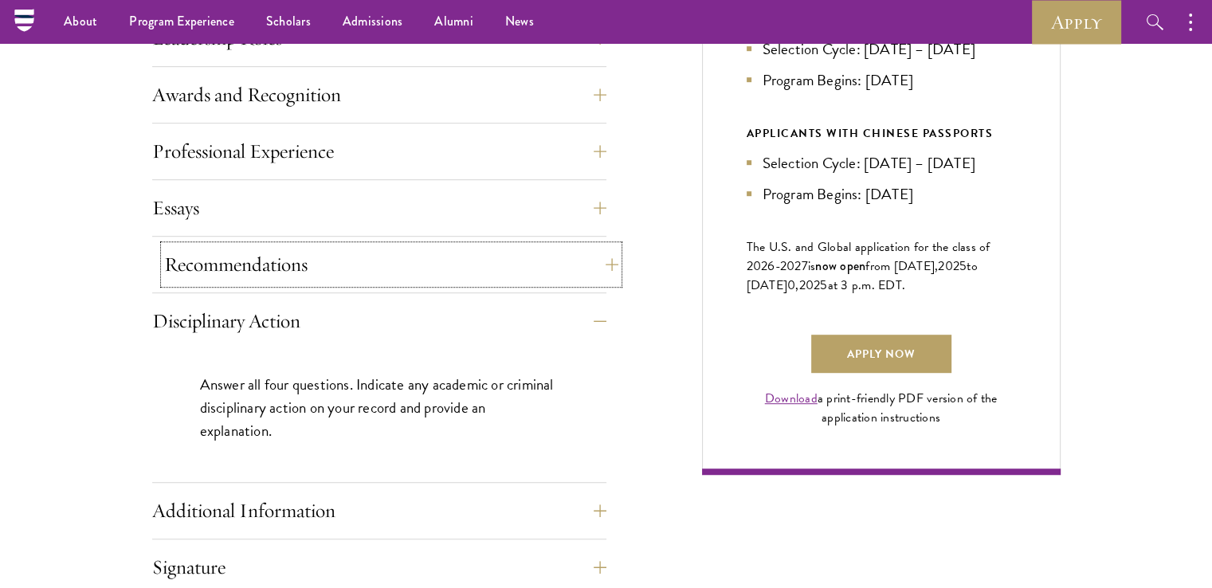
click at [283, 276] on button "Recommendations" at bounding box center [391, 265] width 454 height 38
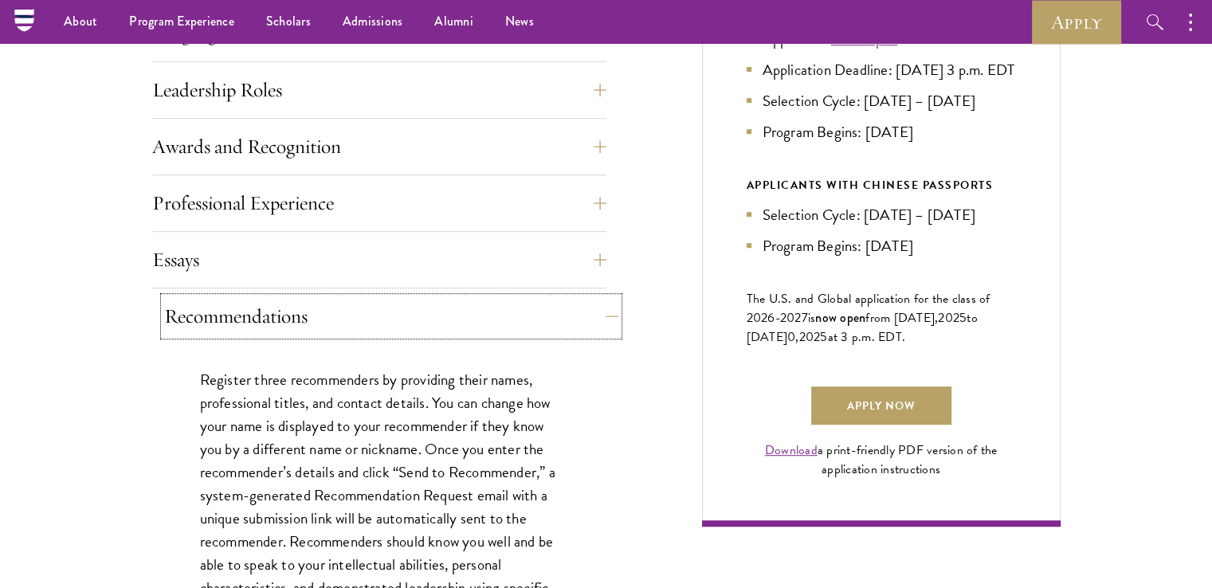
scroll to position [877, 0]
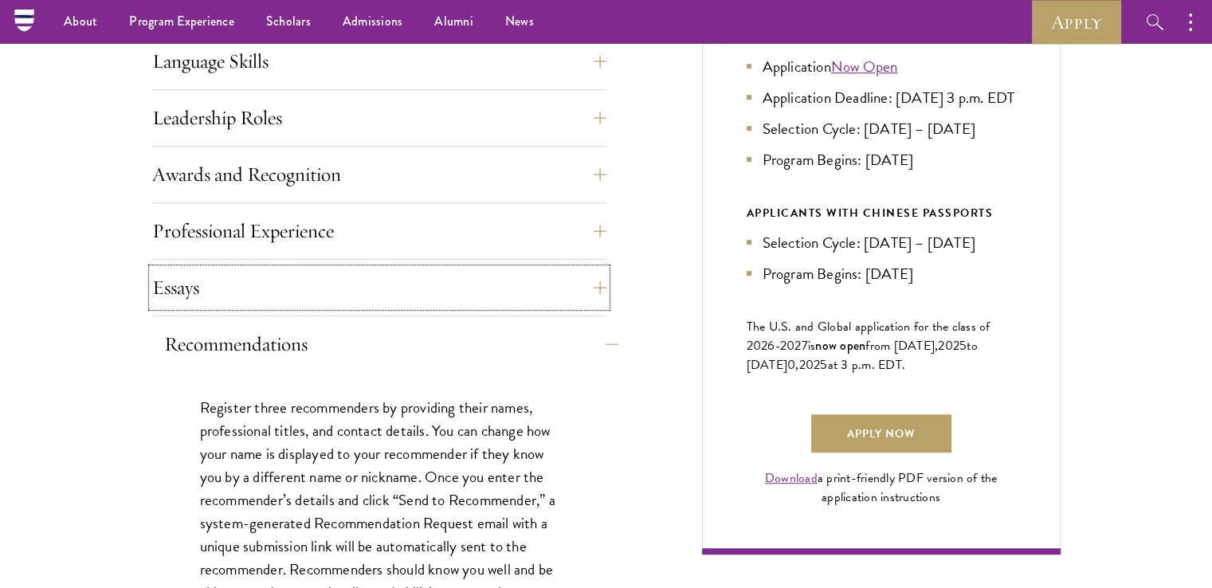
click at [283, 276] on button "Essays" at bounding box center [379, 288] width 454 height 38
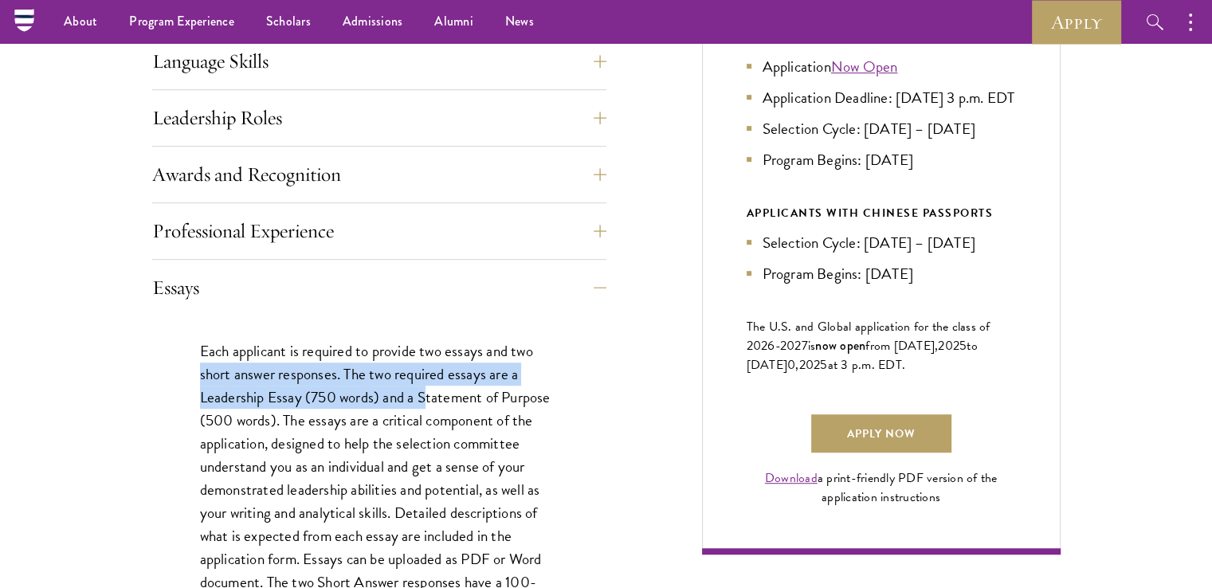
drag, startPoint x: 197, startPoint y: 381, endPoint x: 427, endPoint y: 401, distance: 231.2
click at [427, 401] on div "Each applicant is required to provide two essays and two short answer responses…" at bounding box center [379, 575] width 454 height 519
click at [430, 418] on p "Each applicant is required to provide two essays and two short answer responses…" at bounding box center [379, 525] width 359 height 371
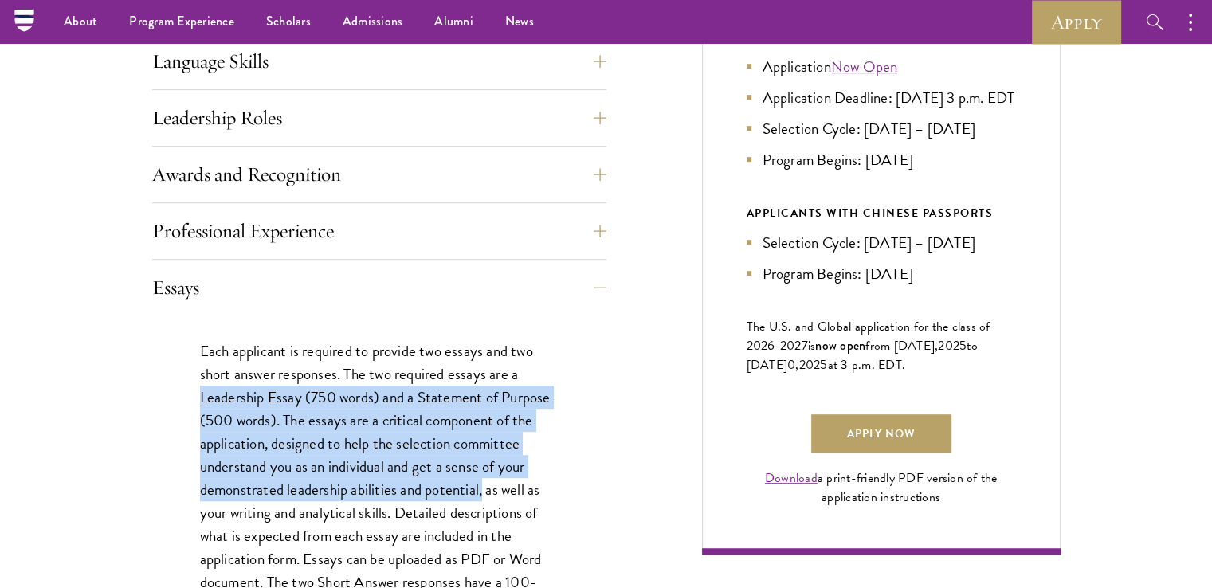
drag, startPoint x: 188, startPoint y: 386, endPoint x: 481, endPoint y: 485, distance: 309.8
click at [481, 485] on div "Each applicant is required to provide two essays and two short answer responses…" at bounding box center [379, 575] width 454 height 519
click at [305, 441] on p "Each applicant is required to provide two essays and two short answer responses…" at bounding box center [379, 525] width 359 height 371
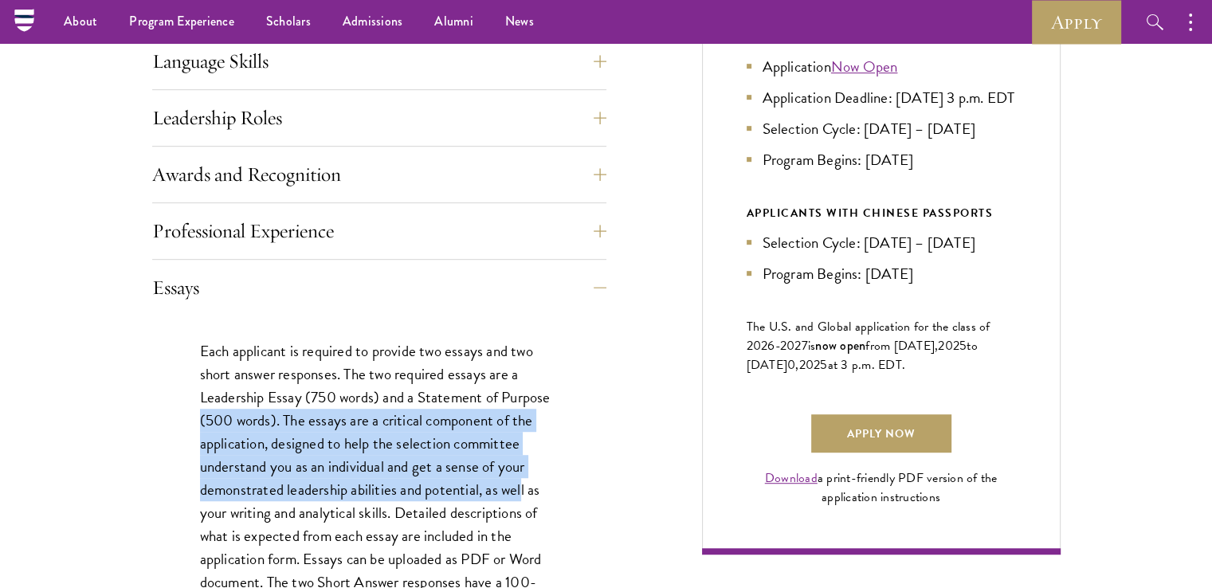
drag, startPoint x: 193, startPoint y: 413, endPoint x: 520, endPoint y: 489, distance: 335.5
click at [520, 489] on div "Each applicant is required to provide two essays and two short answer responses…" at bounding box center [379, 575] width 454 height 519
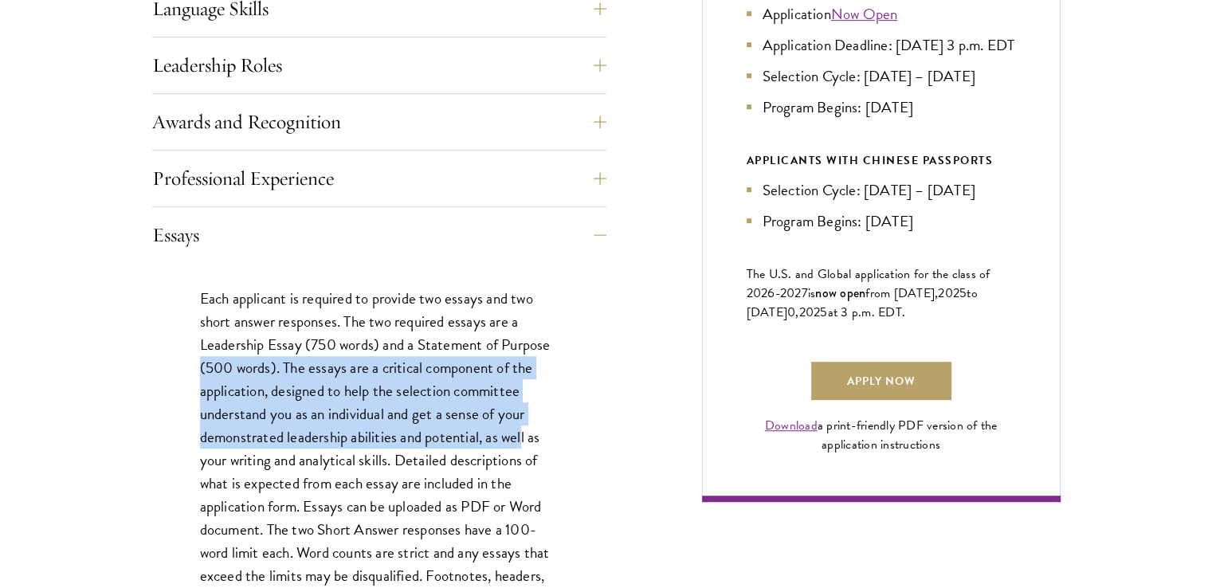
scroll to position [957, 0]
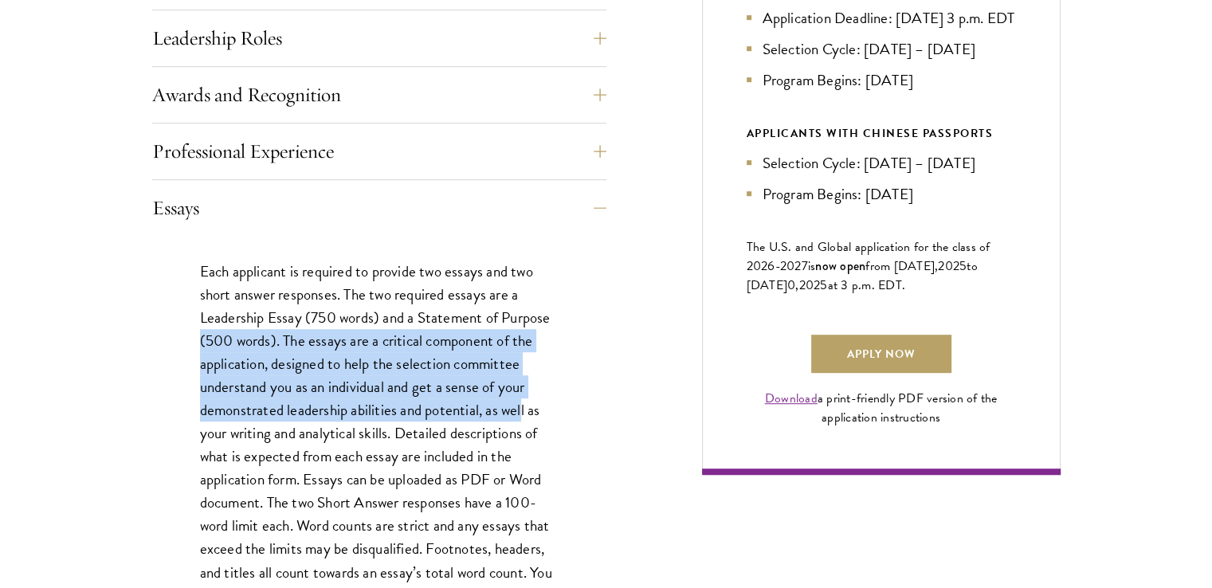
click at [200, 387] on p "Each applicant is required to provide two essays and two short answer responses…" at bounding box center [379, 445] width 359 height 371
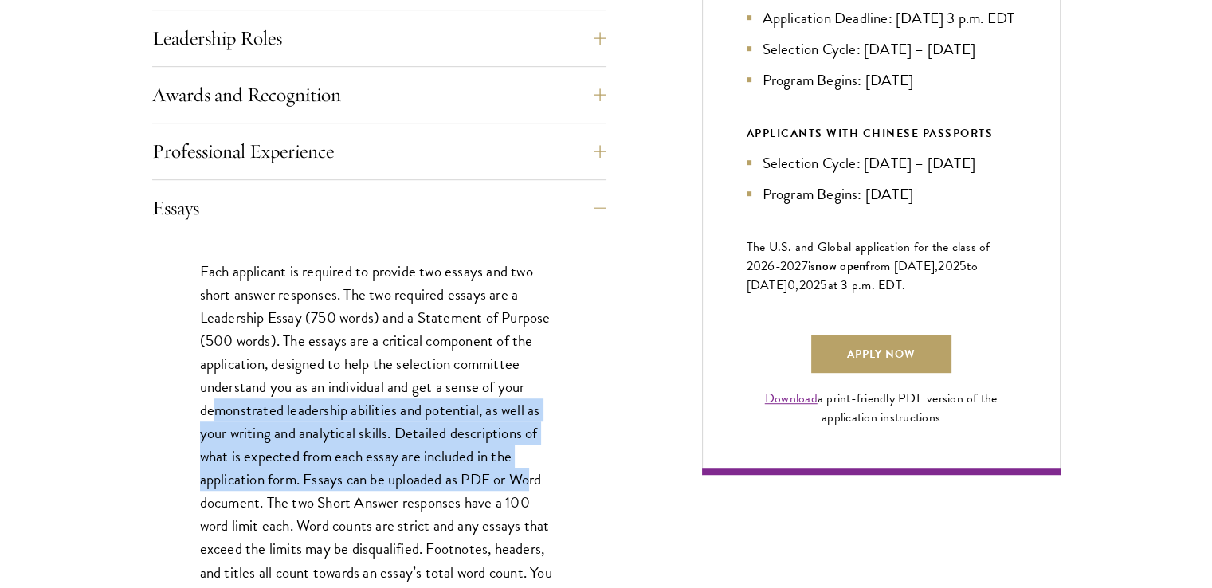
drag, startPoint x: 220, startPoint y: 402, endPoint x: 300, endPoint y: 466, distance: 102.1
click at [535, 470] on p "Each applicant is required to provide two essays and two short answer responses…" at bounding box center [379, 445] width 359 height 371
click at [304, 423] on p "Each applicant is required to provide two essays and two short answer responses…" at bounding box center [379, 445] width 359 height 371
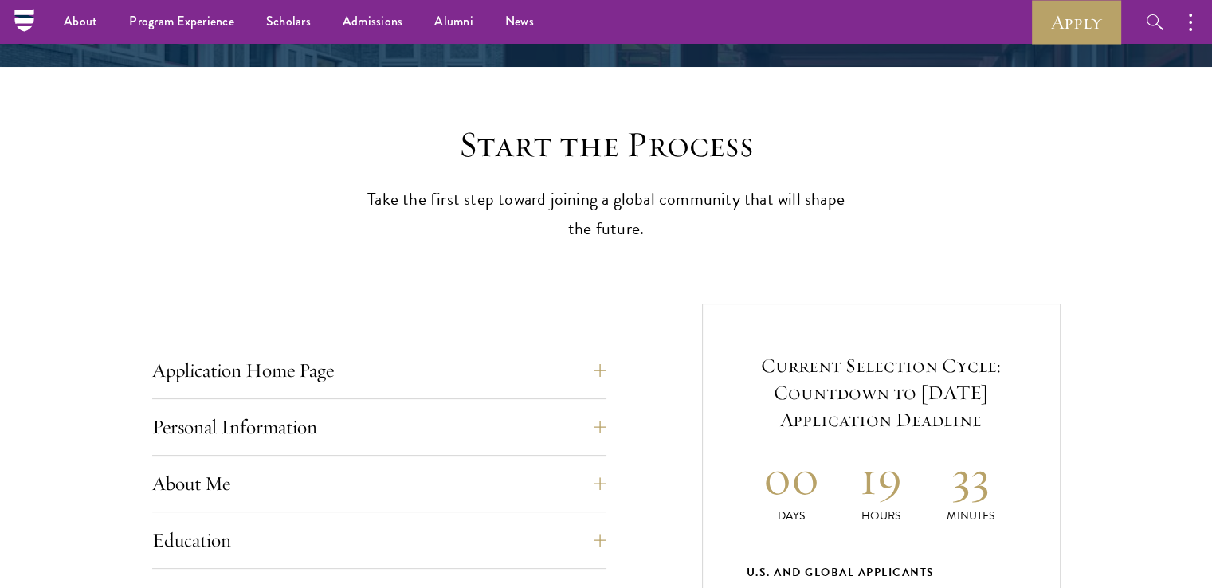
scroll to position [80, 0]
